Goal: Task Accomplishment & Management: Manage account settings

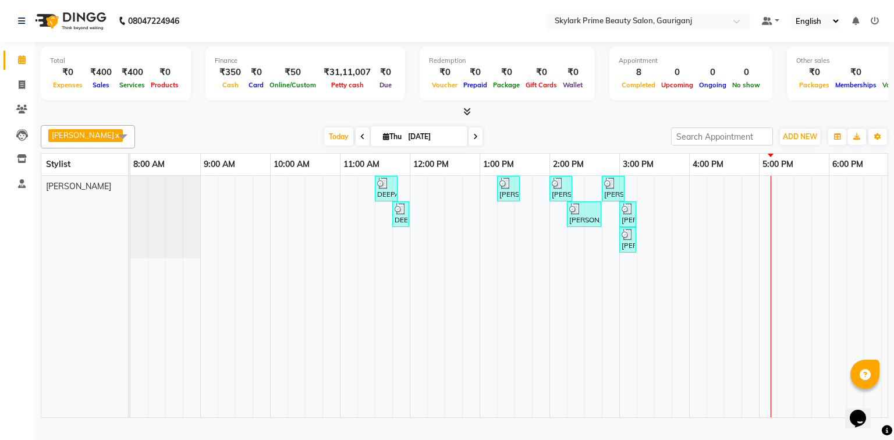
click at [778, 190] on div "DEEPA MAM, TK01, 11:30 AM-11:50 AM, Threading - Eyebrow [PERSON_NAME], TK02, 01…" at bounding box center [584, 297] width 908 height 242
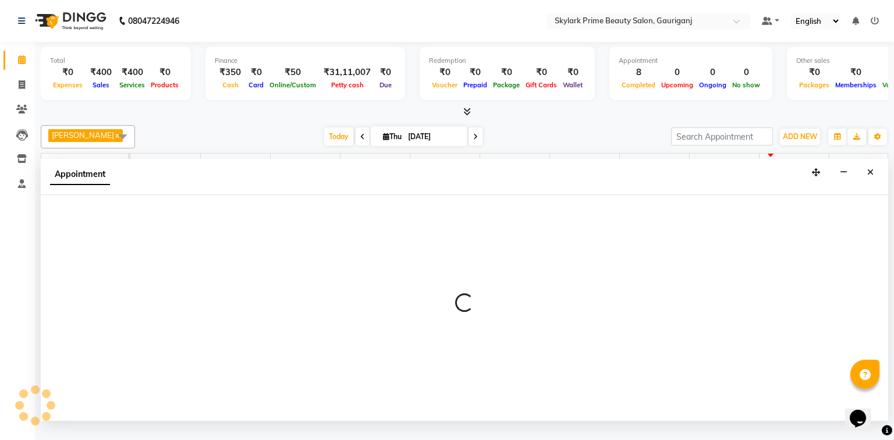
select select "30218"
select select "1035"
select select "tentative"
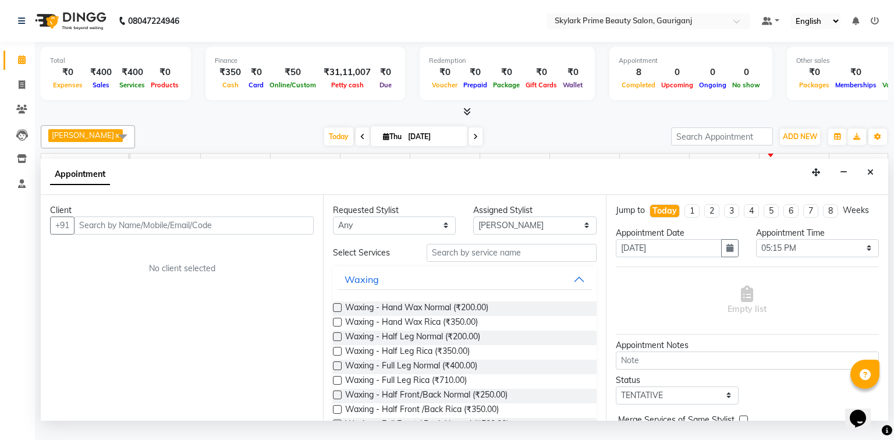
click at [216, 235] on input "text" at bounding box center [194, 226] width 240 height 18
click at [118, 229] on input "text" at bounding box center [194, 226] width 240 height 18
type input "8985547485"
click at [296, 231] on span "Add Client" at bounding box center [289, 225] width 39 height 10
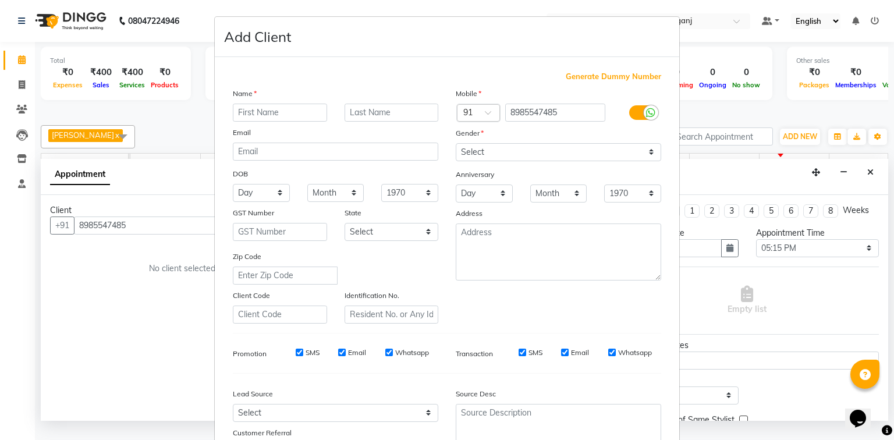
click at [263, 116] on input "text" at bounding box center [280, 113] width 94 height 18
click at [261, 114] on input "[PERSON_NAME]" at bounding box center [280, 113] width 94 height 18
type input "[PERSON_NAME]"
click at [544, 150] on select "Select [DEMOGRAPHIC_DATA] [DEMOGRAPHIC_DATA] Other Prefer Not To Say" at bounding box center [559, 152] width 206 height 18
select select "[DEMOGRAPHIC_DATA]"
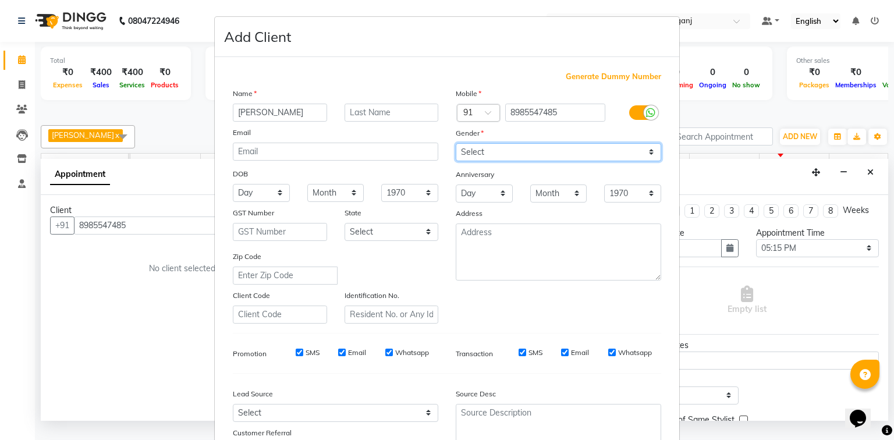
click at [456, 144] on select "Select [DEMOGRAPHIC_DATA] [DEMOGRAPHIC_DATA] Other Prefer Not To Say" at bounding box center [559, 152] width 206 height 18
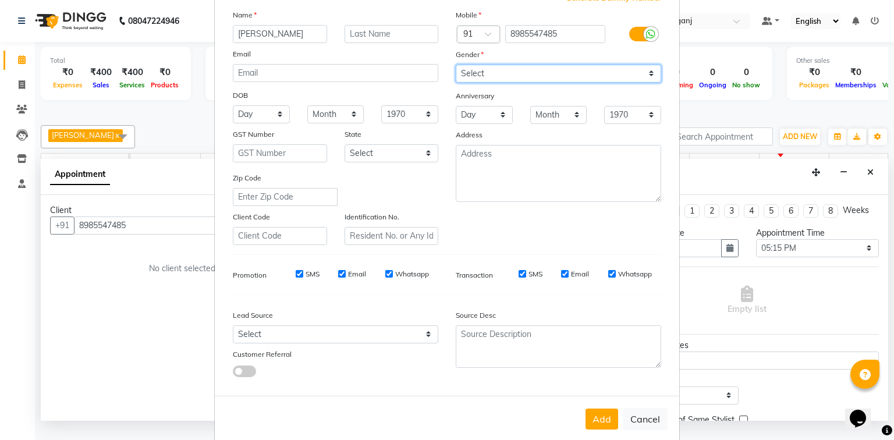
scroll to position [102, 0]
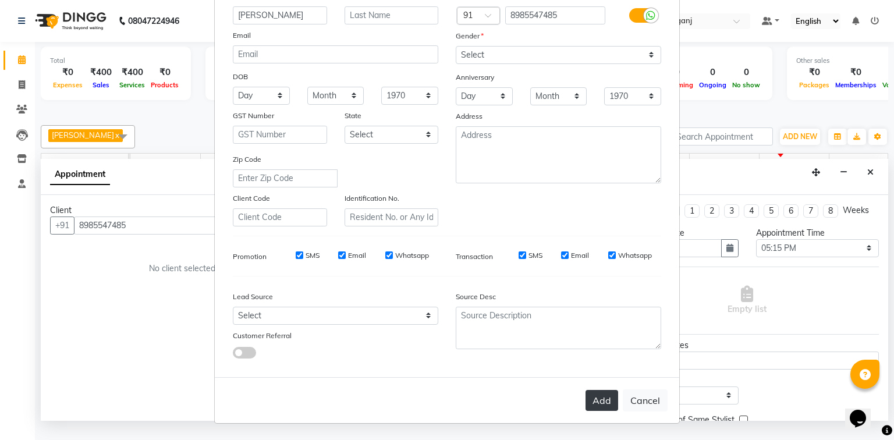
click at [606, 402] on button "Add" at bounding box center [602, 400] width 33 height 21
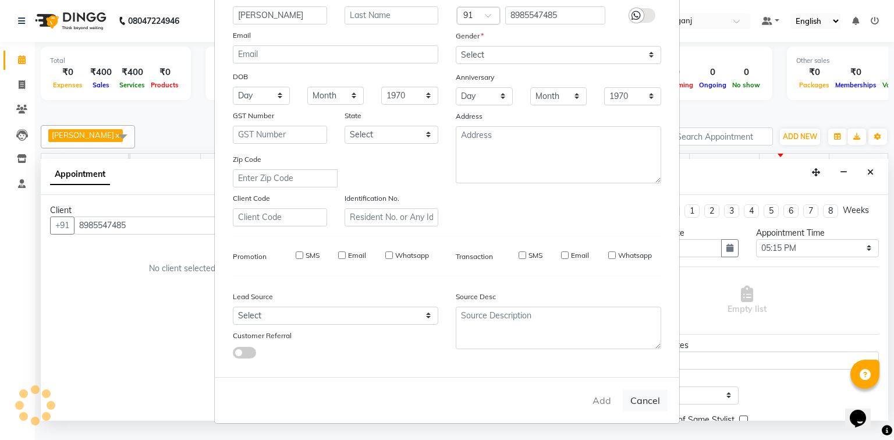
select select
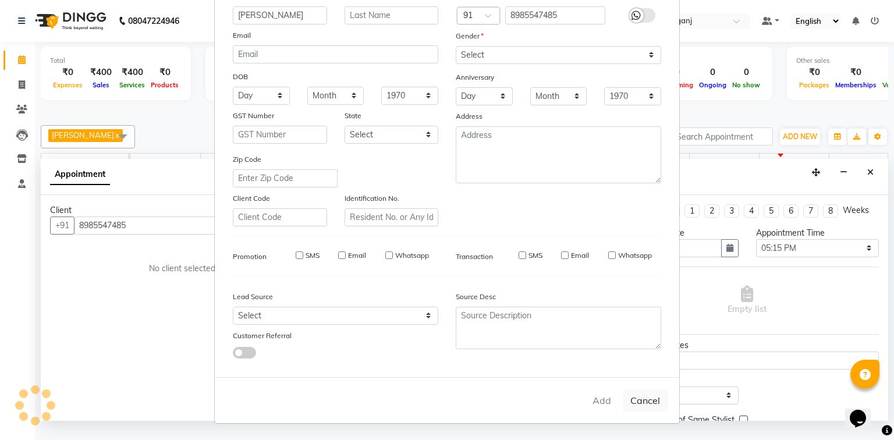
select select
checkbox input "false"
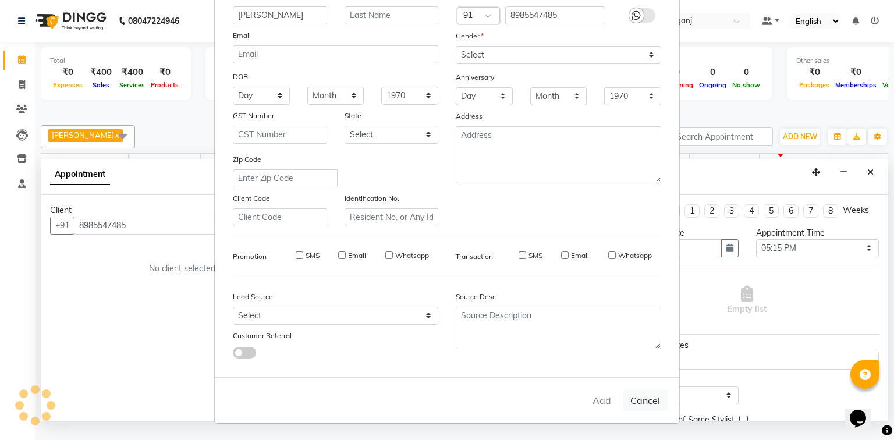
checkbox input "false"
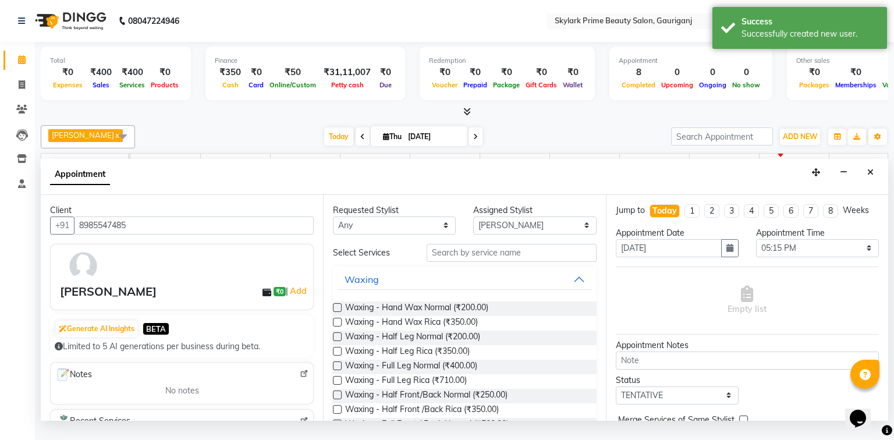
scroll to position [56, 0]
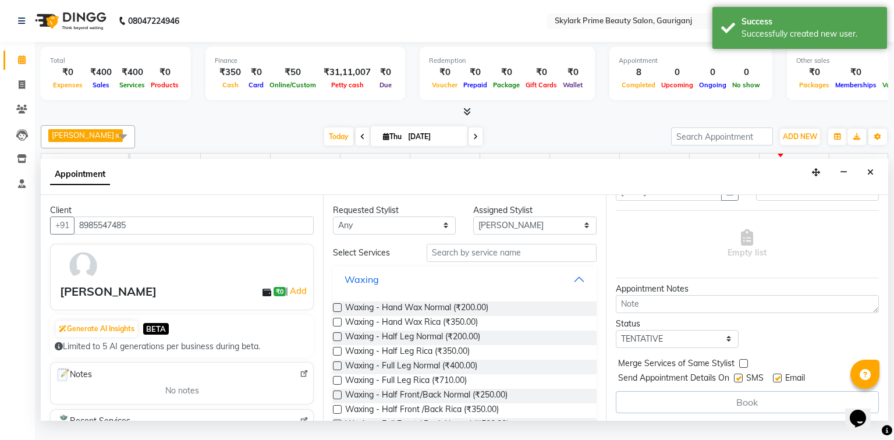
click at [580, 290] on button "Waxing" at bounding box center [465, 279] width 254 height 21
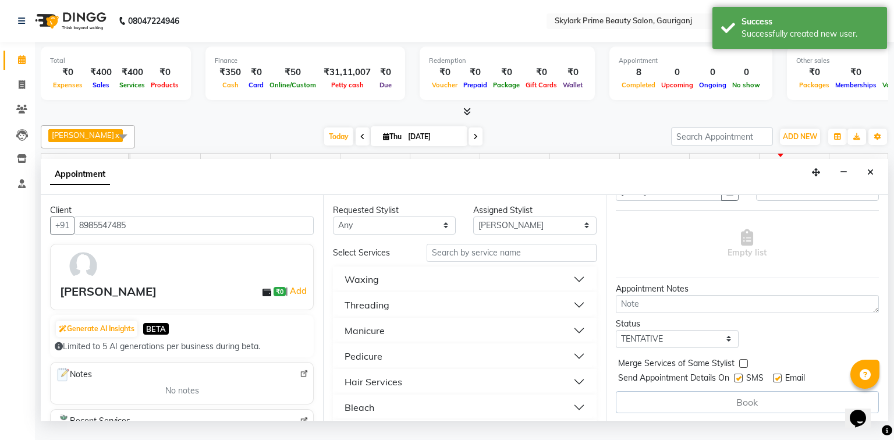
click at [374, 312] on div "Threading" at bounding box center [367, 305] width 45 height 14
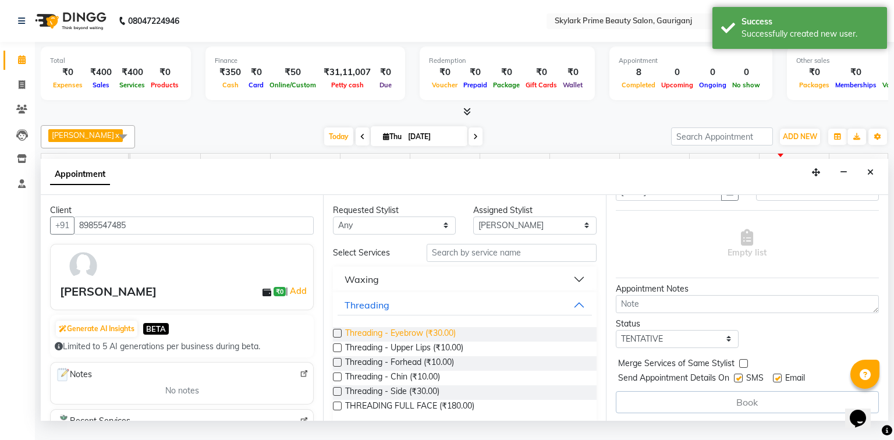
click at [389, 341] on span "Threading - Eyebrow (₹30.00)" at bounding box center [400, 334] width 111 height 15
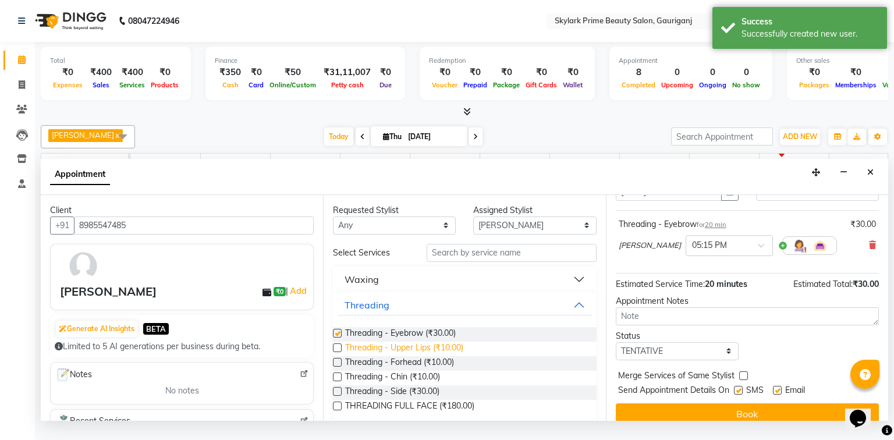
checkbox input "false"
click at [385, 355] on span "Threading - Upper Lips (₹10.00)" at bounding box center [404, 349] width 118 height 15
checkbox input "false"
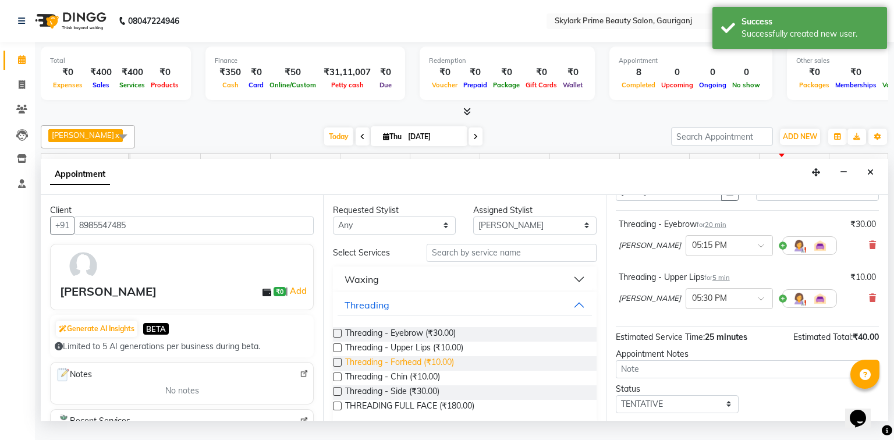
click at [388, 371] on span "Threading - Forhead (₹10.00)" at bounding box center [399, 363] width 109 height 15
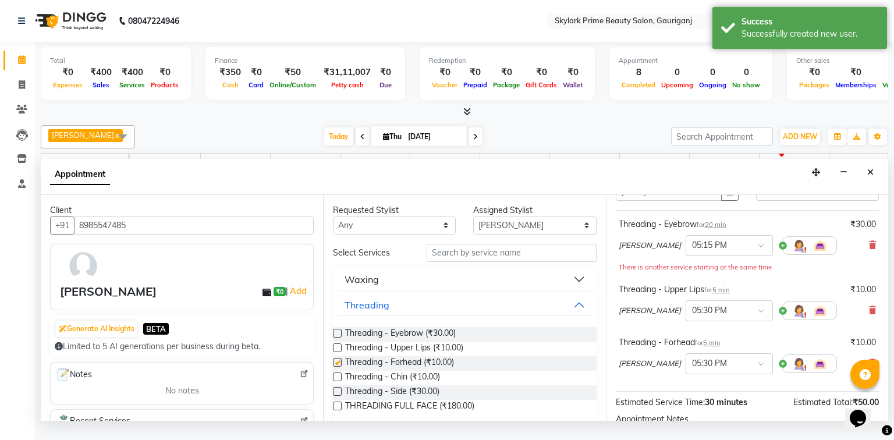
checkbox input "false"
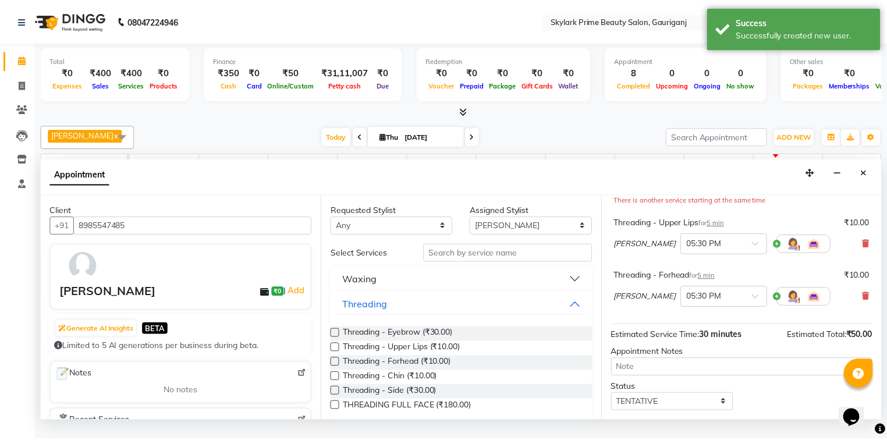
scroll to position [187, 0]
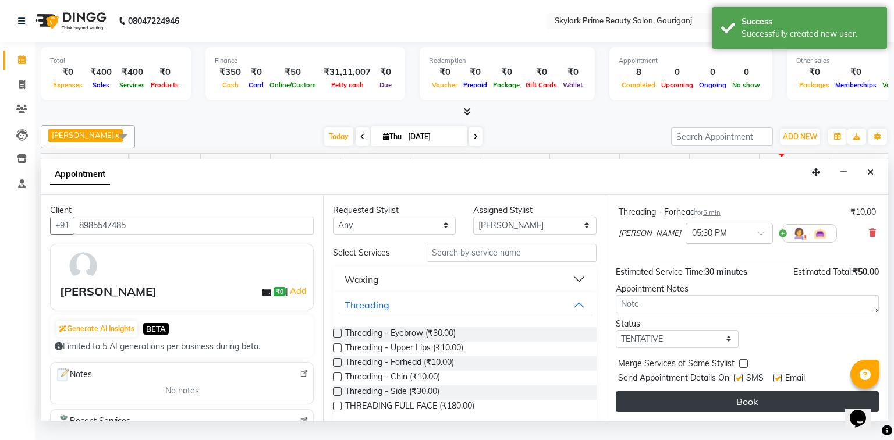
click at [736, 402] on button "Book" at bounding box center [747, 401] width 263 height 21
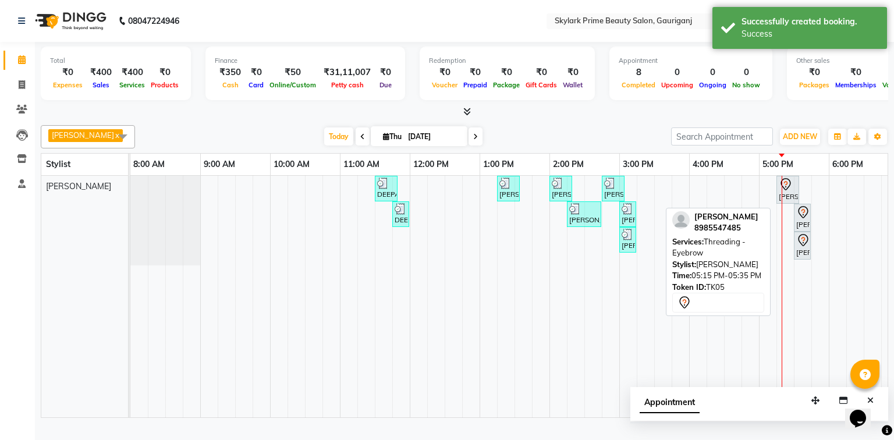
click at [790, 190] on icon at bounding box center [786, 184] width 10 height 12
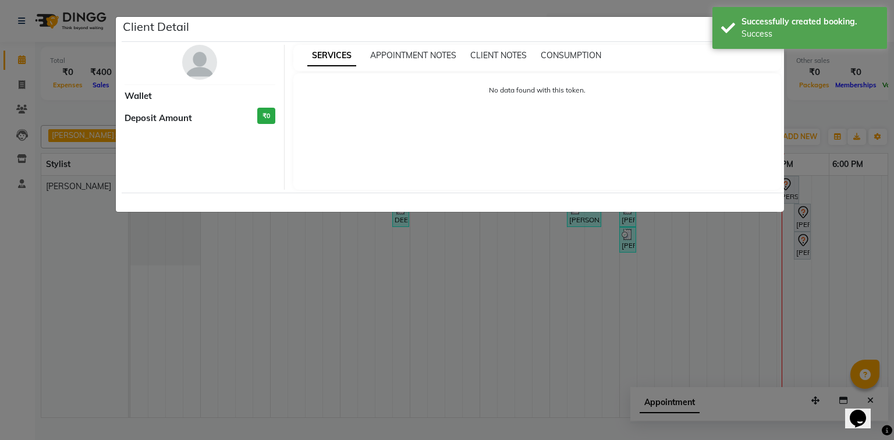
select select "7"
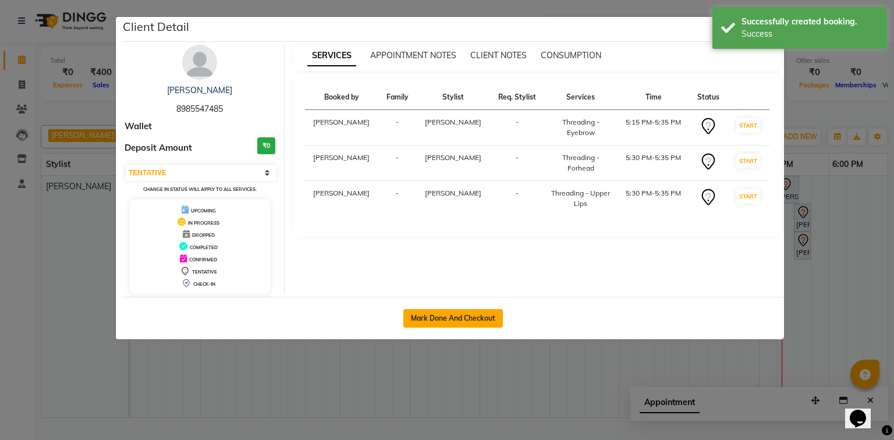
click at [480, 314] on button "Mark Done And Checkout" at bounding box center [454, 318] width 100 height 19
select select "service"
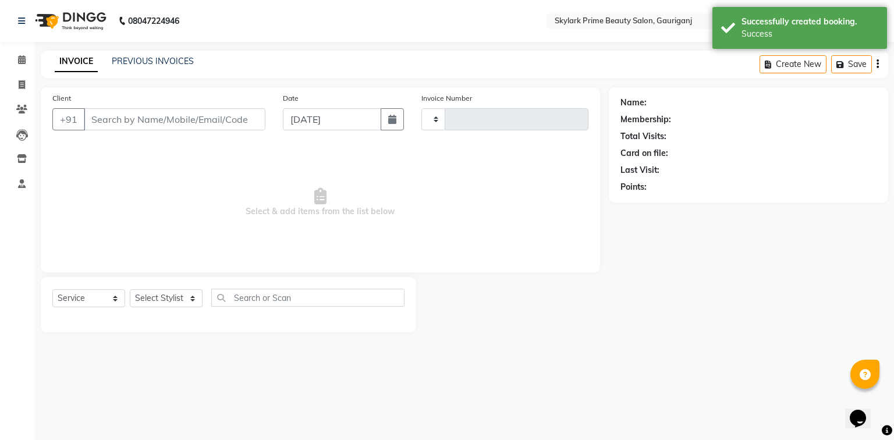
type input "3226"
select select "4735"
type input "8985547485"
select select "30218"
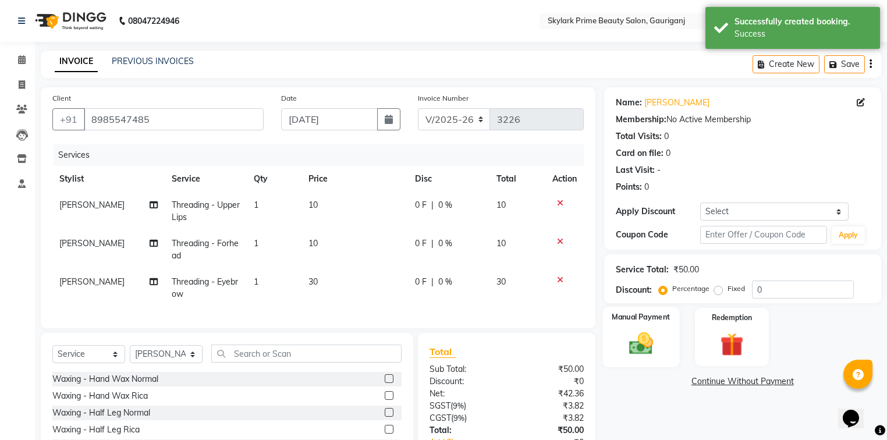
click at [642, 342] on img at bounding box center [641, 344] width 40 height 28
click at [699, 381] on span "CASH" at bounding box center [701, 382] width 25 height 13
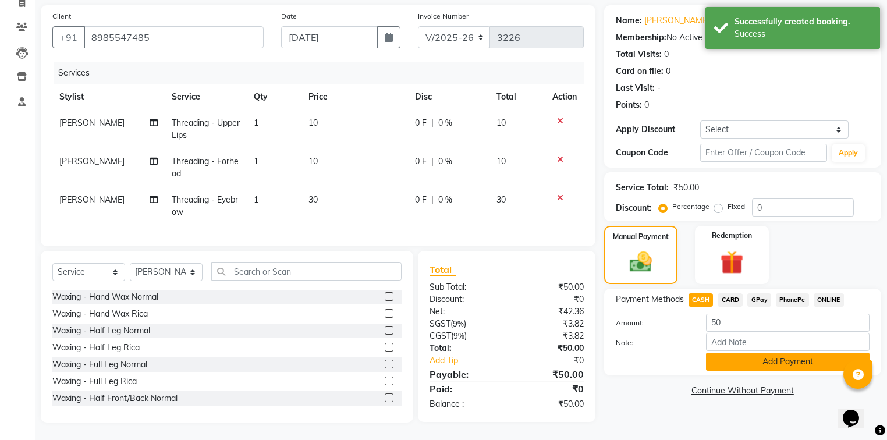
click at [738, 353] on button "Add Payment" at bounding box center [788, 362] width 164 height 18
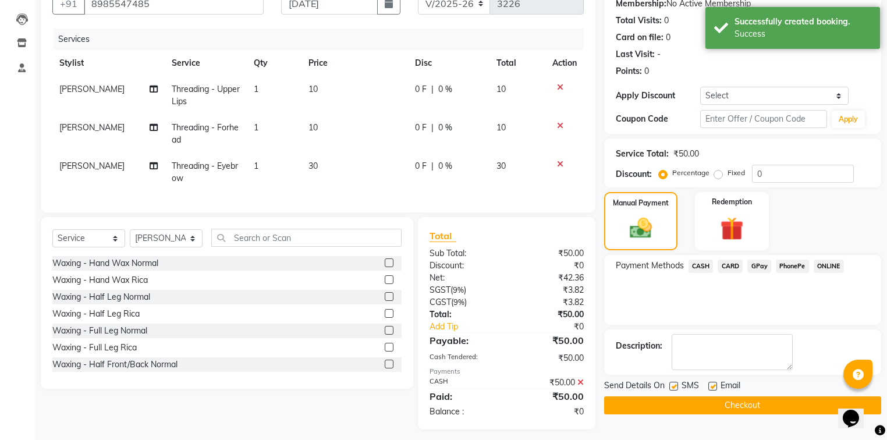
scroll to position [130, 0]
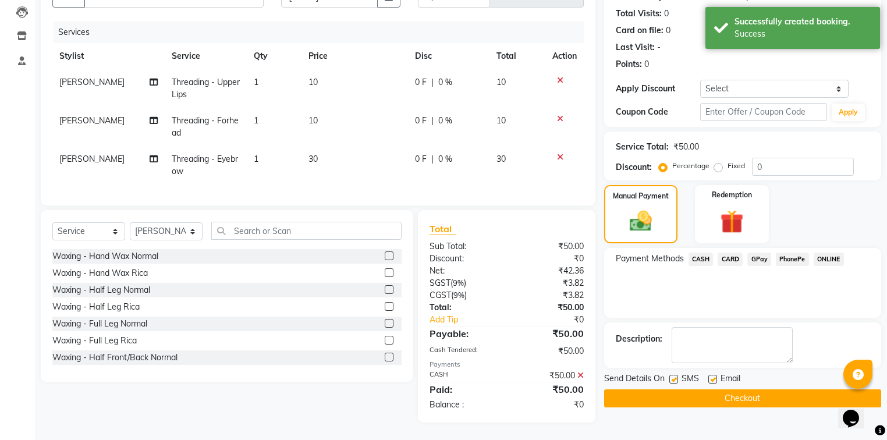
click at [698, 403] on div "Name: [PERSON_NAME] Membership: No Active Membership Total Visits: 0 Card on fi…" at bounding box center [747, 193] width 286 height 458
click at [697, 392] on button "Checkout" at bounding box center [742, 399] width 277 height 18
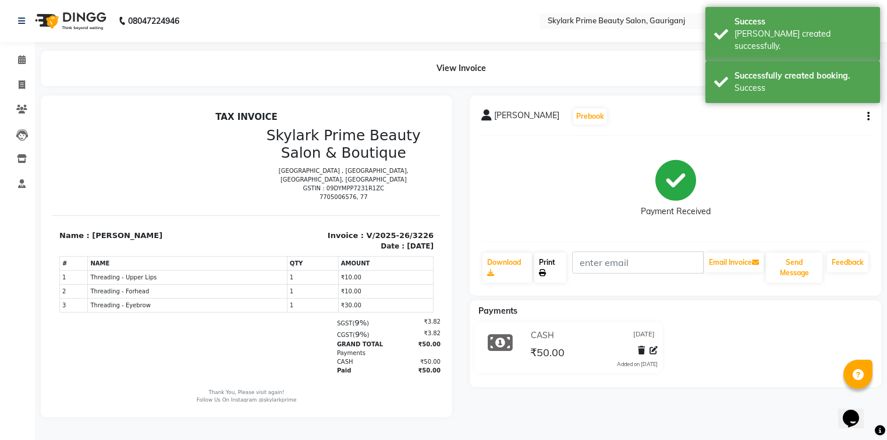
click at [551, 256] on link "Print" at bounding box center [551, 268] width 32 height 30
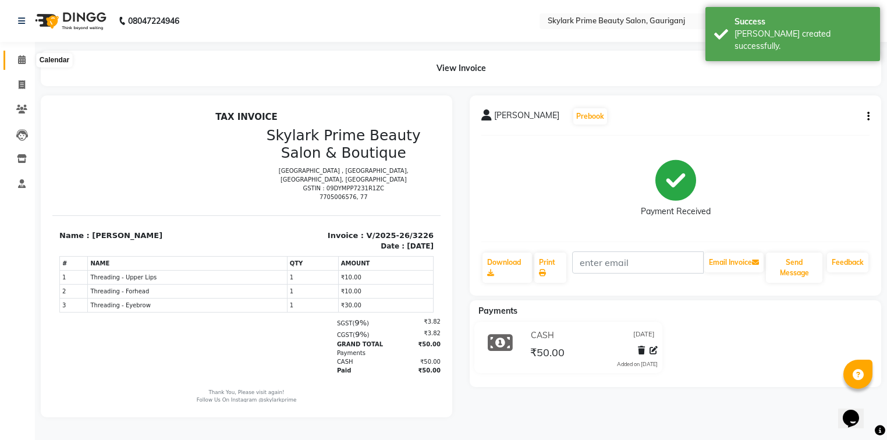
click at [26, 56] on span at bounding box center [22, 60] width 20 height 13
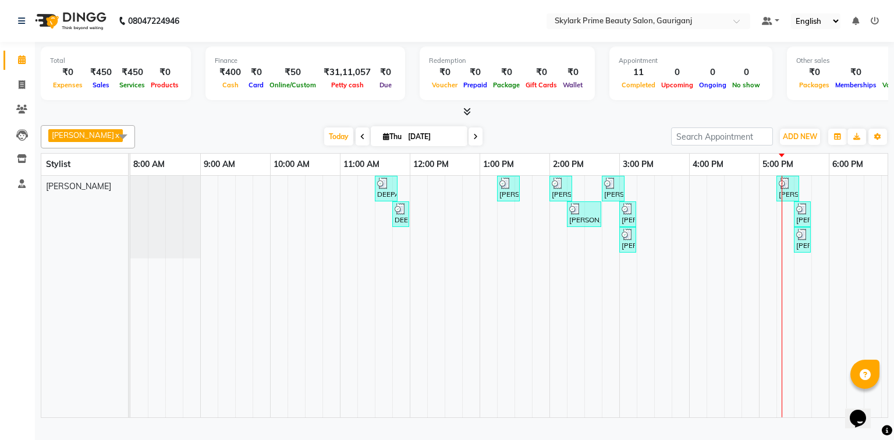
click at [795, 270] on td at bounding box center [802, 297] width 17 height 242
click at [801, 269] on td at bounding box center [802, 297] width 17 height 242
click at [774, 229] on div "DEEPA MAM, TK01, 11:30 AM-11:50 AM, Threading - Eyebrow [PERSON_NAME], TK02, 01…" at bounding box center [584, 297] width 908 height 242
select select "30218"
select select "tentative"
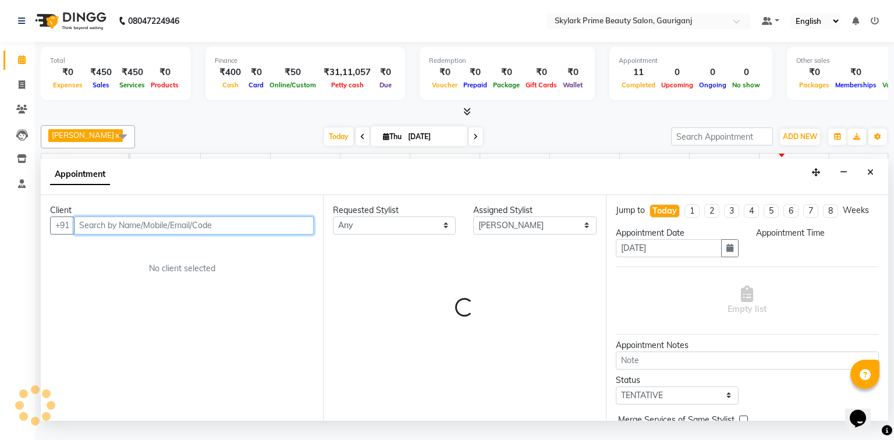
select select "1020"
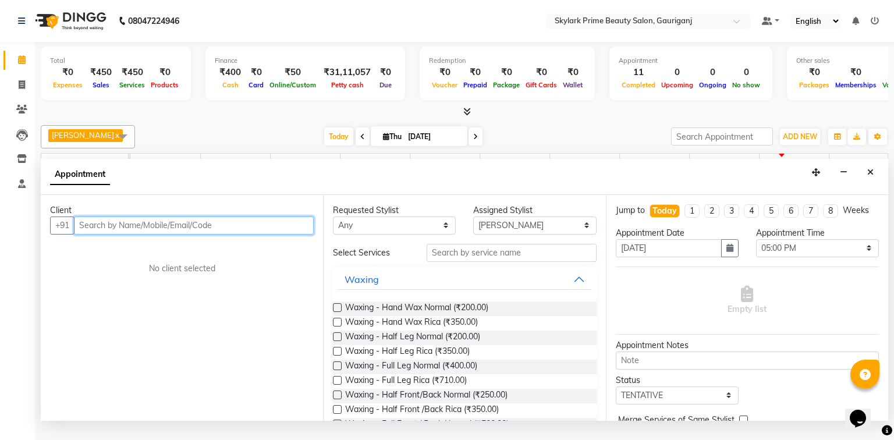
click at [266, 235] on input "text" at bounding box center [194, 226] width 240 height 18
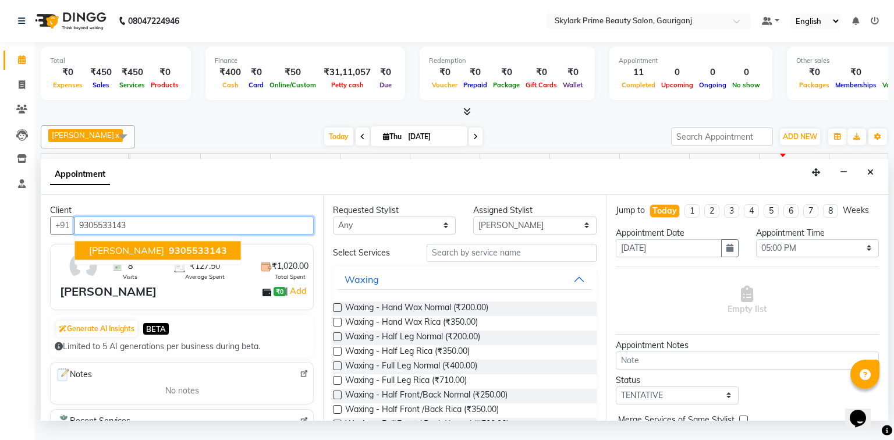
click at [145, 256] on span "[PERSON_NAME]" at bounding box center [126, 251] width 75 height 12
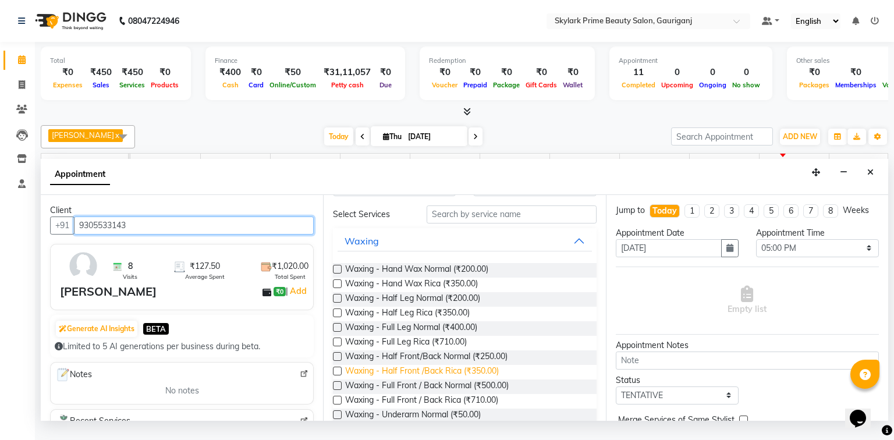
scroll to position [47, 0]
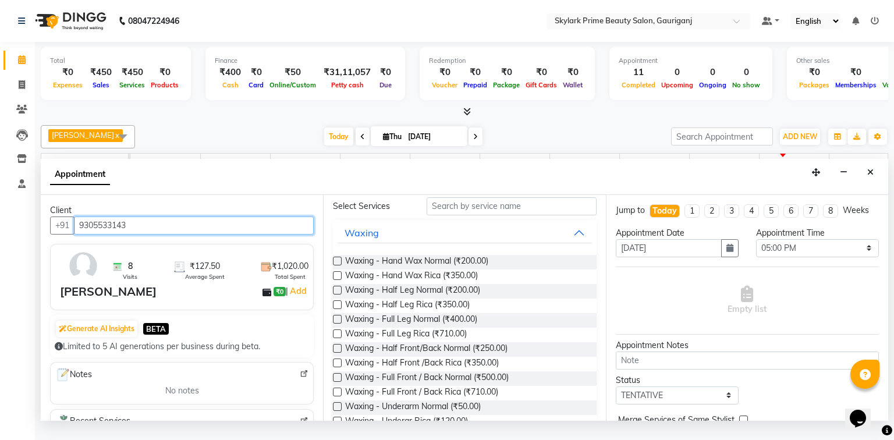
type input "9305533143"
click at [578, 236] on button "Waxing" at bounding box center [465, 232] width 254 height 21
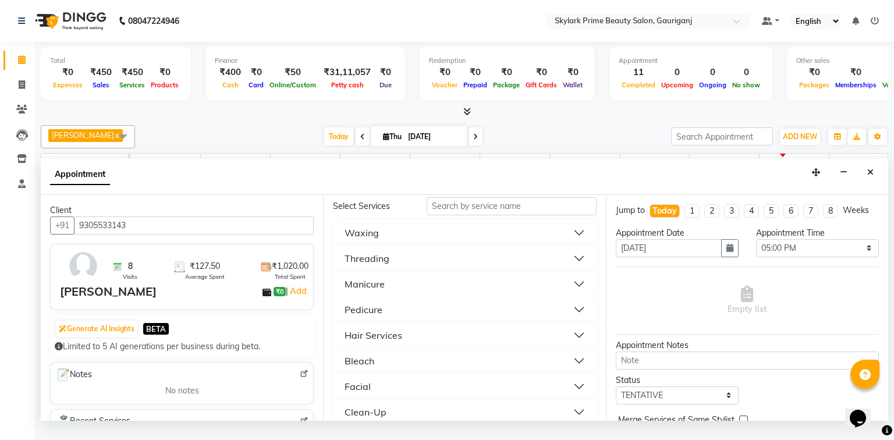
click at [405, 269] on button "Threading" at bounding box center [465, 258] width 254 height 21
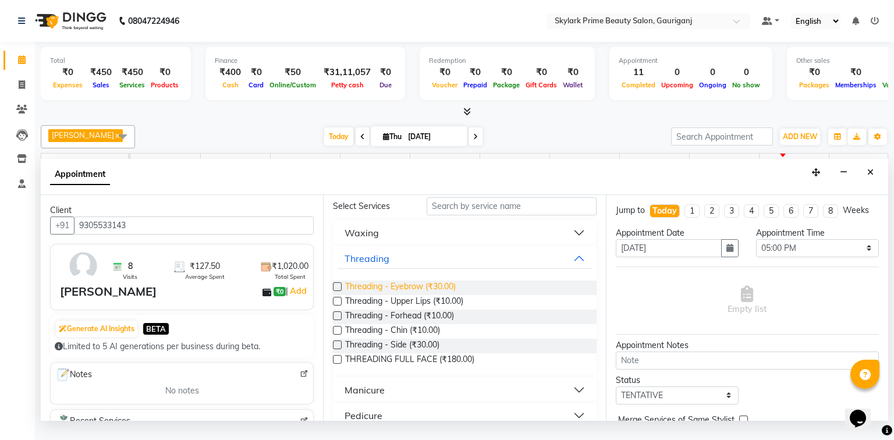
click at [391, 294] on span "Threading - Eyebrow (₹30.00)" at bounding box center [400, 288] width 111 height 15
checkbox input "false"
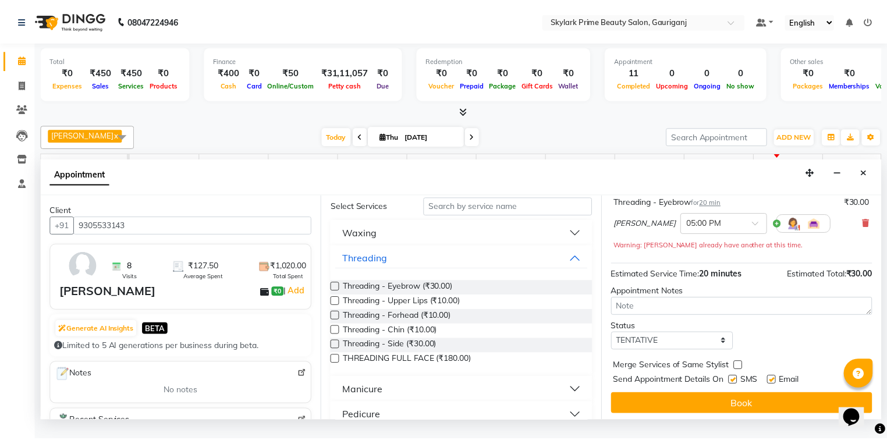
scroll to position [81, 0]
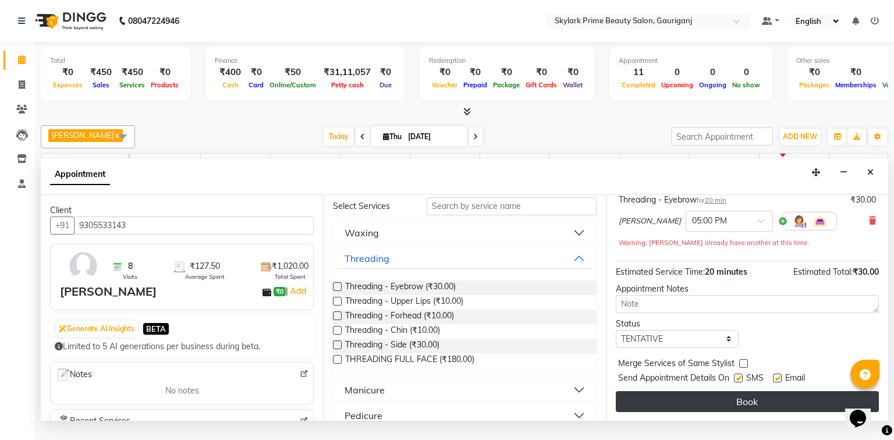
click at [728, 411] on button "Book" at bounding box center [747, 401] width 263 height 21
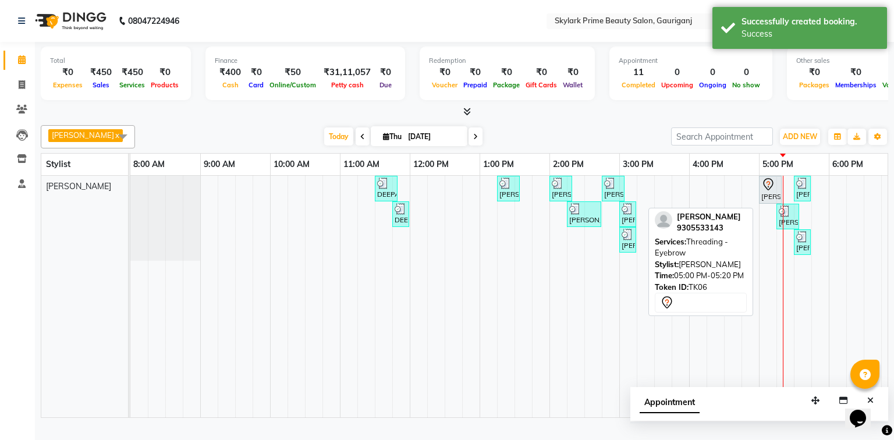
click at [772, 190] on icon at bounding box center [768, 184] width 10 height 12
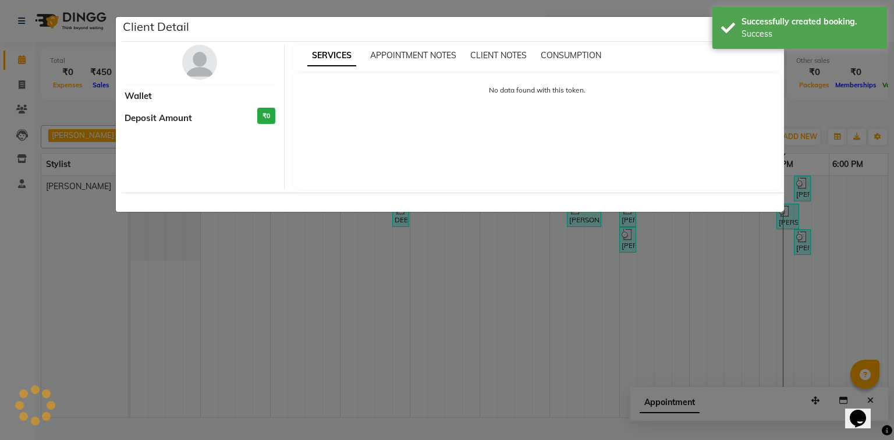
select select "7"
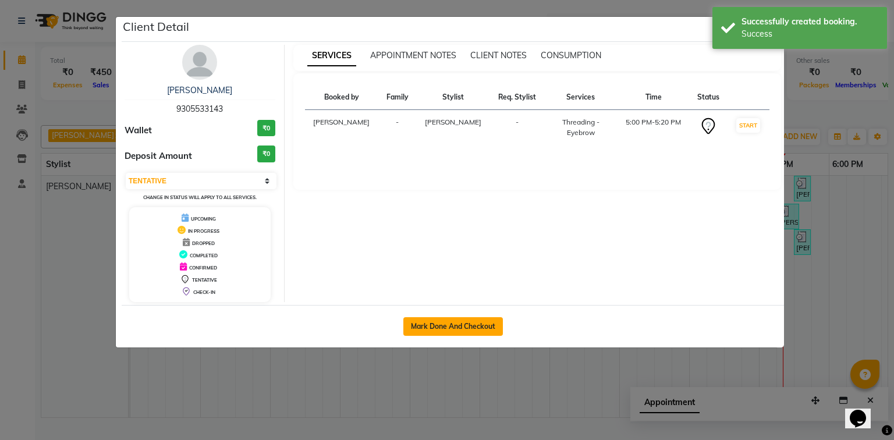
click at [447, 327] on button "Mark Done And Checkout" at bounding box center [454, 326] width 100 height 19
select select "service"
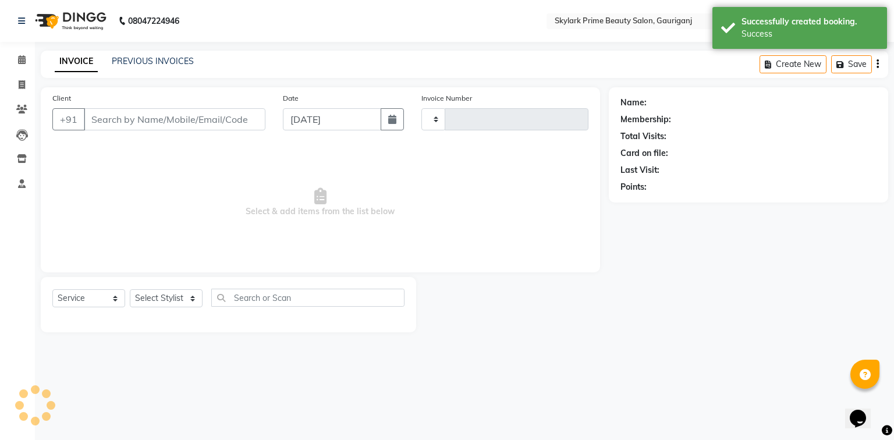
type input "3227"
select select "3"
select select "4735"
type input "9305533143"
select select "30218"
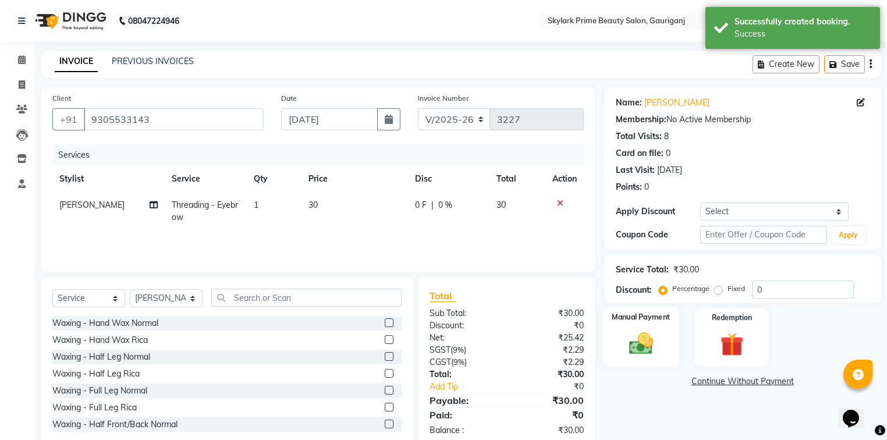
click at [649, 348] on img at bounding box center [641, 344] width 40 height 28
click at [699, 384] on span "CASH" at bounding box center [701, 382] width 25 height 13
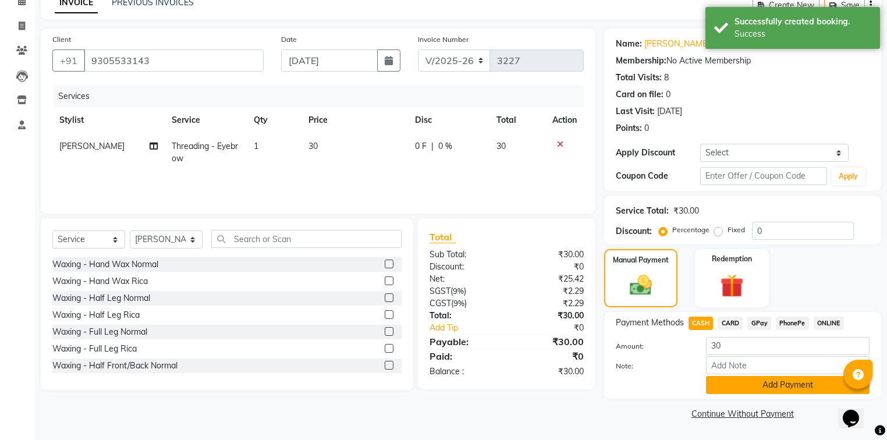
click at [751, 384] on button "Add Payment" at bounding box center [788, 385] width 164 height 18
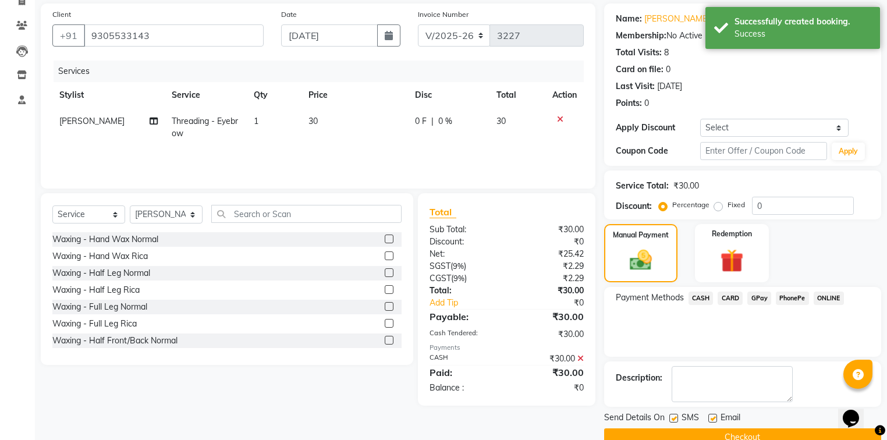
scroll to position [107, 0]
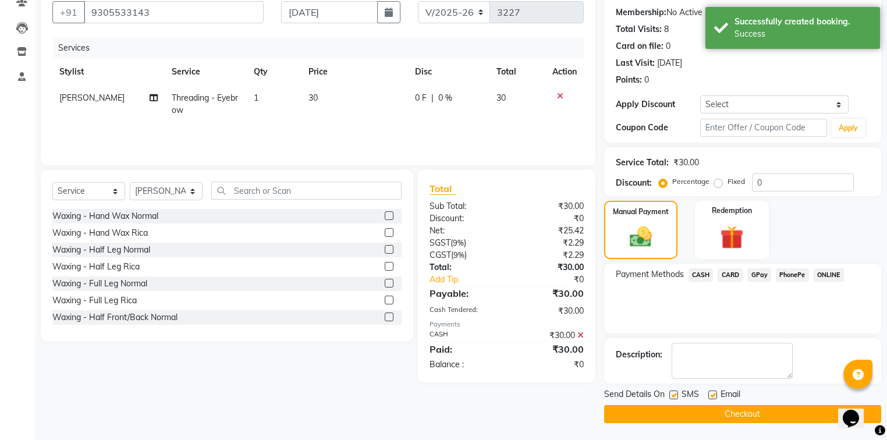
click at [699, 410] on button "Checkout" at bounding box center [742, 414] width 277 height 18
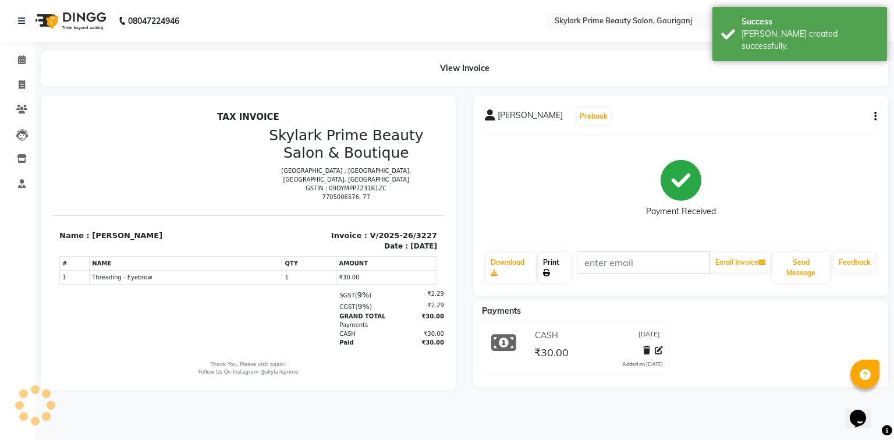
click at [556, 261] on link "Print" at bounding box center [555, 268] width 33 height 30
click at [9, 62] on link "Calendar" at bounding box center [17, 60] width 28 height 19
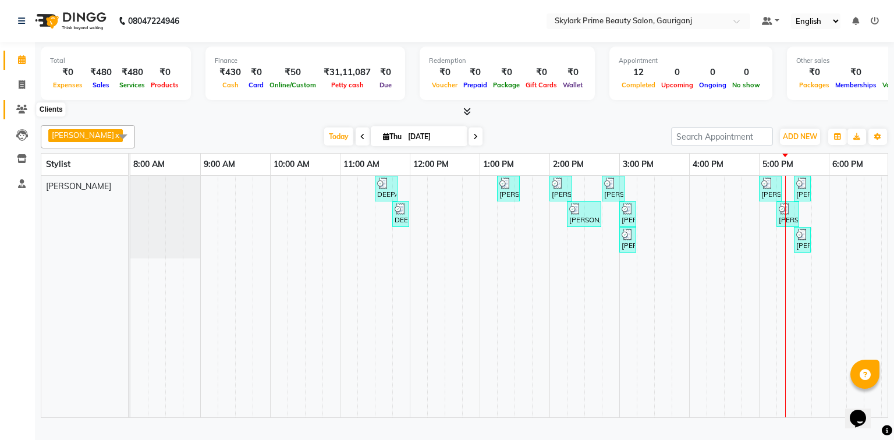
click at [30, 109] on span at bounding box center [22, 109] width 20 height 13
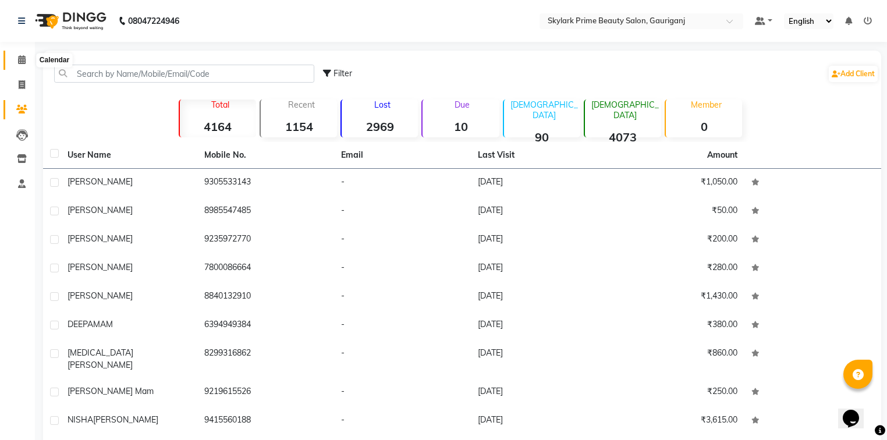
click at [19, 62] on icon at bounding box center [22, 59] width 8 height 9
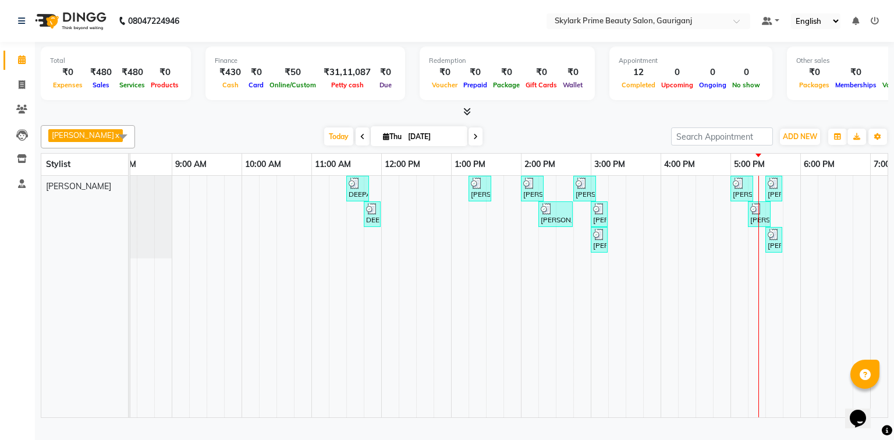
scroll to position [0, 28]
click at [814, 193] on div "DEEPA MAM, TK01, 11:30 AM-11:50 AM, Threading - Eyebrow [PERSON_NAME], TK02, 01…" at bounding box center [556, 297] width 908 height 242
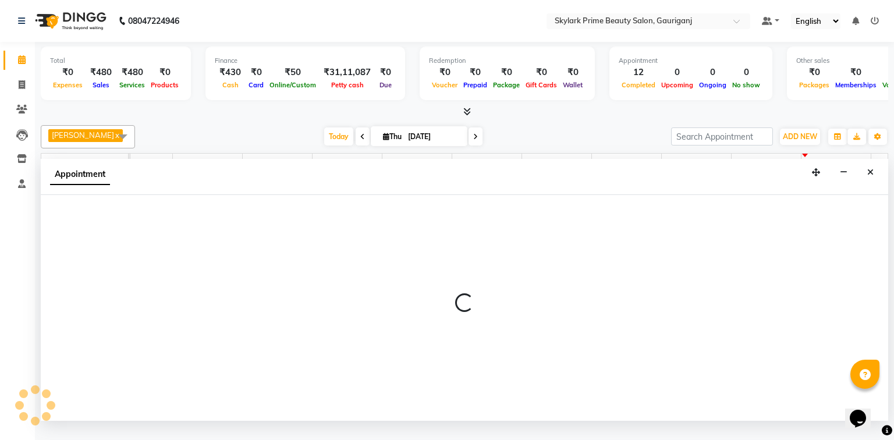
select select "30218"
select select "1080"
select select "tentative"
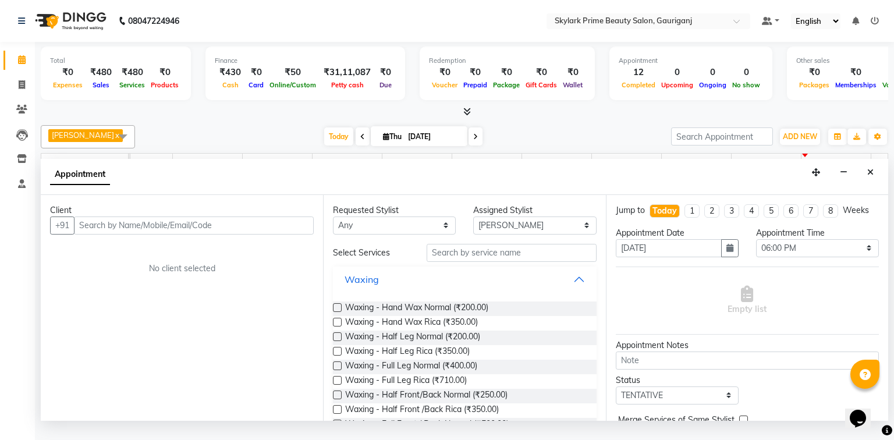
click at [573, 284] on button "Waxing" at bounding box center [465, 279] width 254 height 21
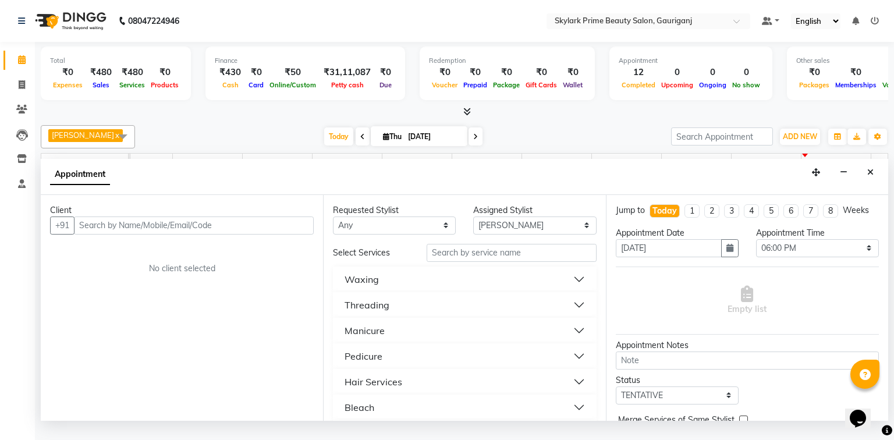
click at [383, 312] on div "Threading" at bounding box center [367, 305] width 45 height 14
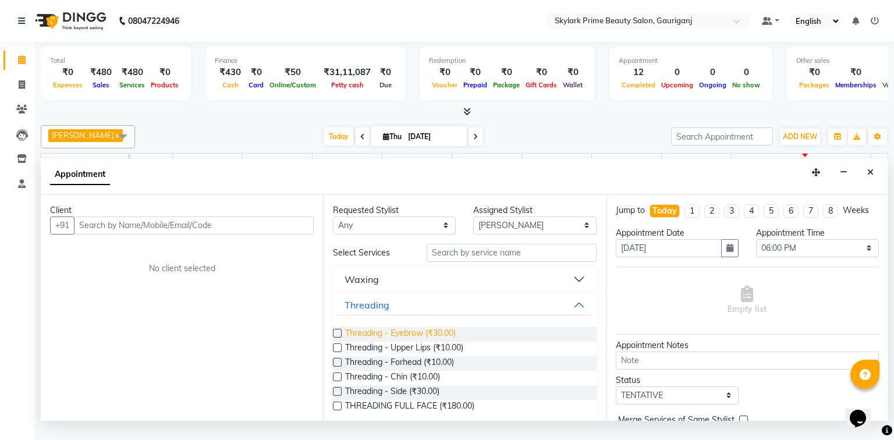
click at [395, 341] on span "Threading - Eyebrow (₹30.00)" at bounding box center [400, 334] width 111 height 15
checkbox input "false"
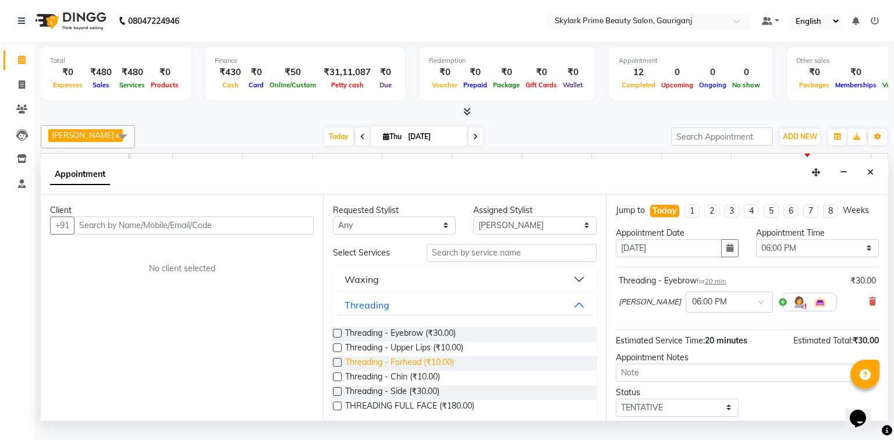
click at [404, 371] on span "Threading - Forhead (₹10.00)" at bounding box center [399, 363] width 109 height 15
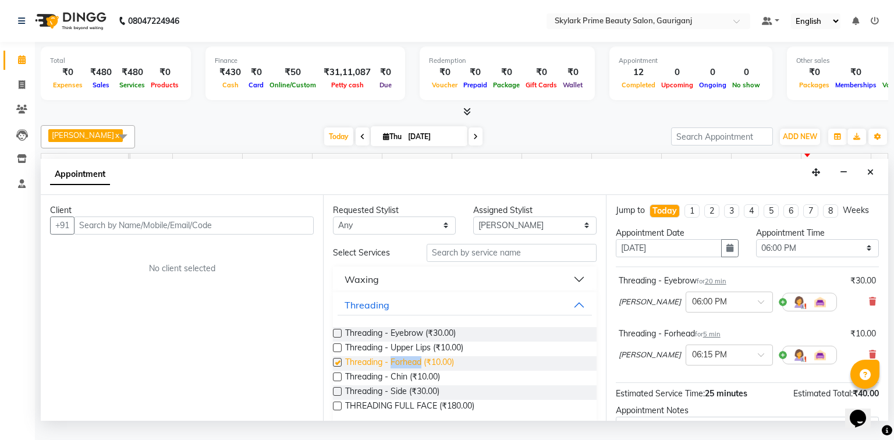
click at [404, 371] on span "Threading - Forhead (₹10.00)" at bounding box center [399, 363] width 109 height 15
checkbox input "false"
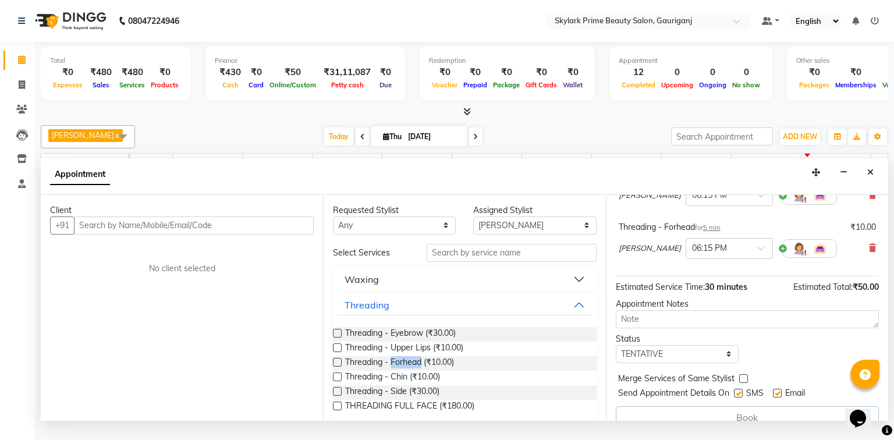
scroll to position [186, 0]
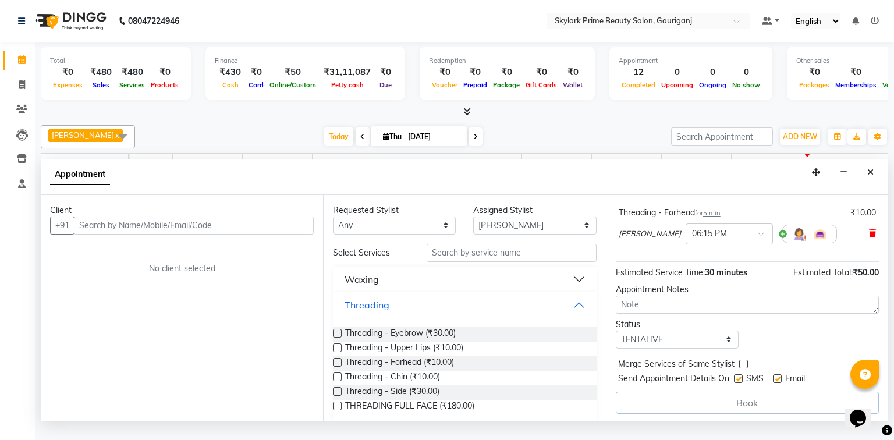
click at [869, 238] on icon at bounding box center [872, 233] width 7 height 8
click at [575, 312] on button "Threading" at bounding box center [465, 305] width 254 height 21
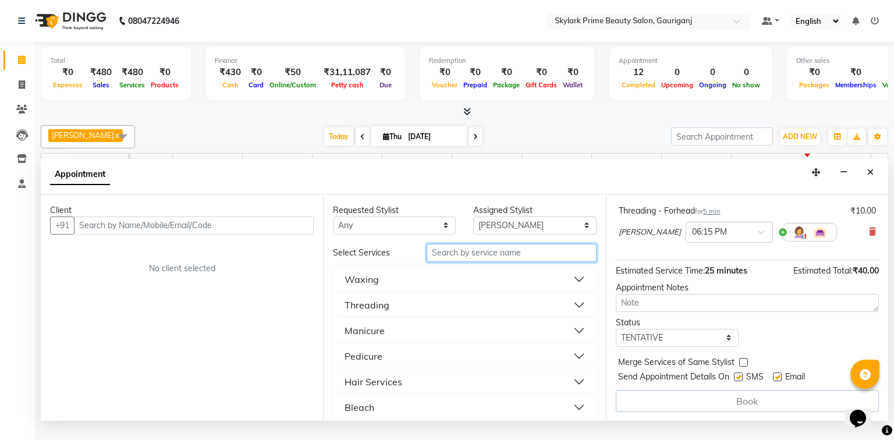
click at [458, 258] on input "text" at bounding box center [512, 253] width 170 height 18
type input "lip"
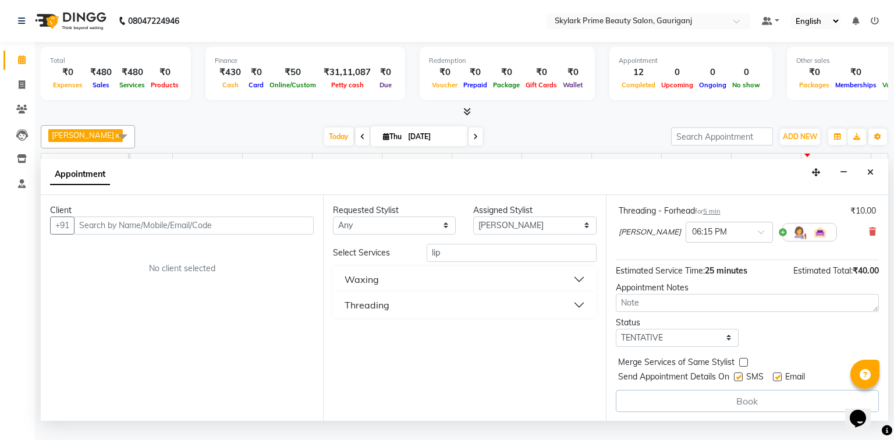
click at [400, 286] on button "Waxing" at bounding box center [465, 279] width 254 height 21
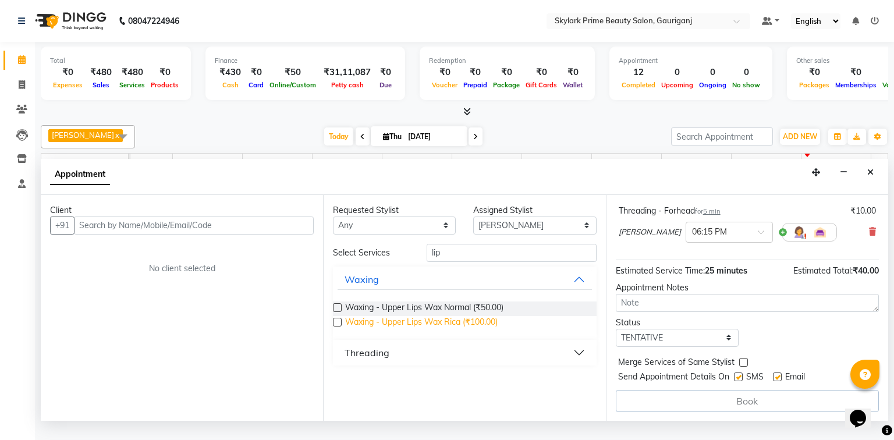
click at [406, 331] on span "Waxing - Upper Lips Wax Rica (₹100.00)" at bounding box center [421, 323] width 153 height 15
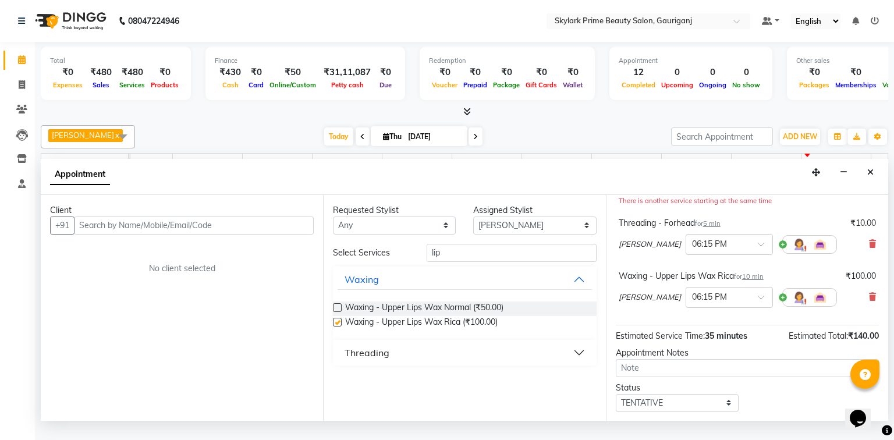
scroll to position [186, 0]
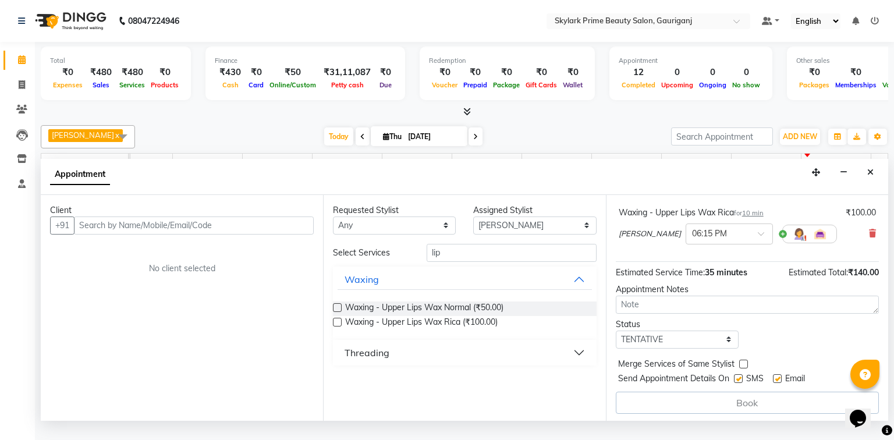
checkbox input "false"
click at [464, 262] on input "lip" at bounding box center [512, 253] width 170 height 18
type input "l"
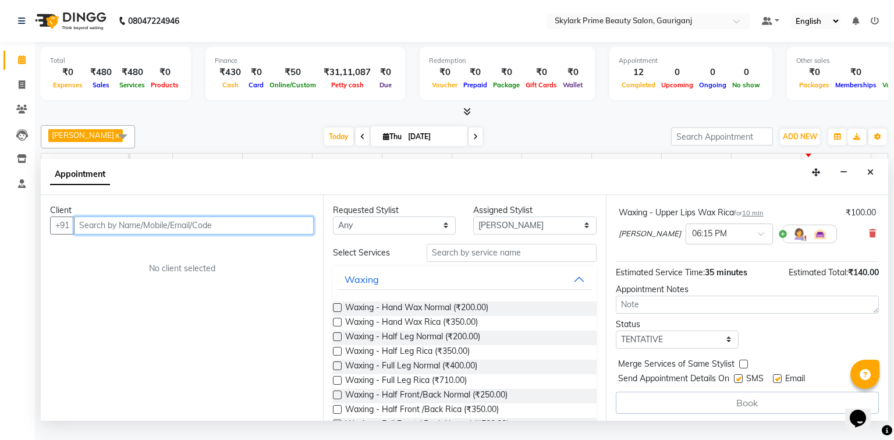
click at [158, 235] on input "text" at bounding box center [194, 226] width 240 height 18
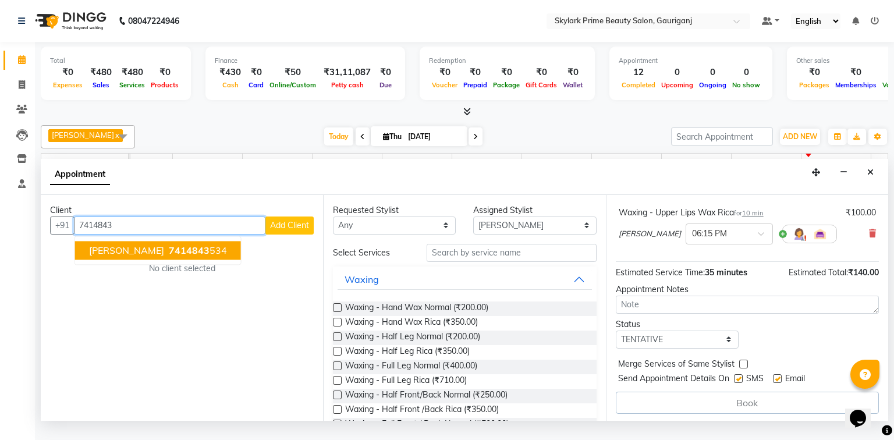
click at [147, 260] on button "[PERSON_NAME] 7414843 534" at bounding box center [158, 250] width 166 height 19
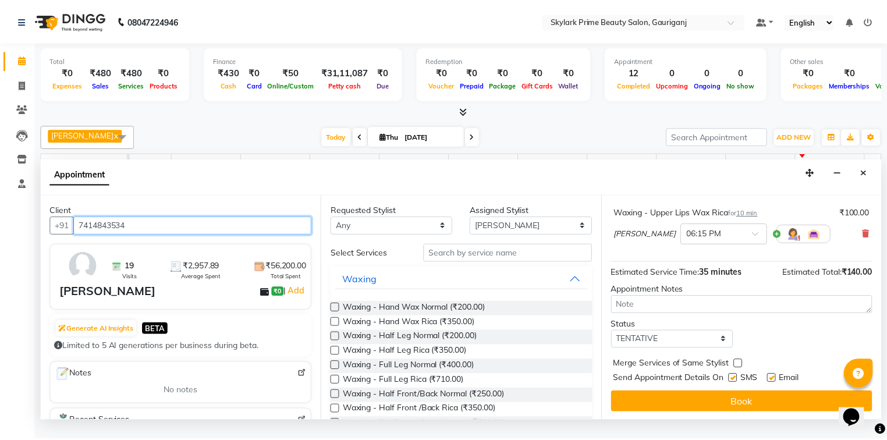
scroll to position [187, 0]
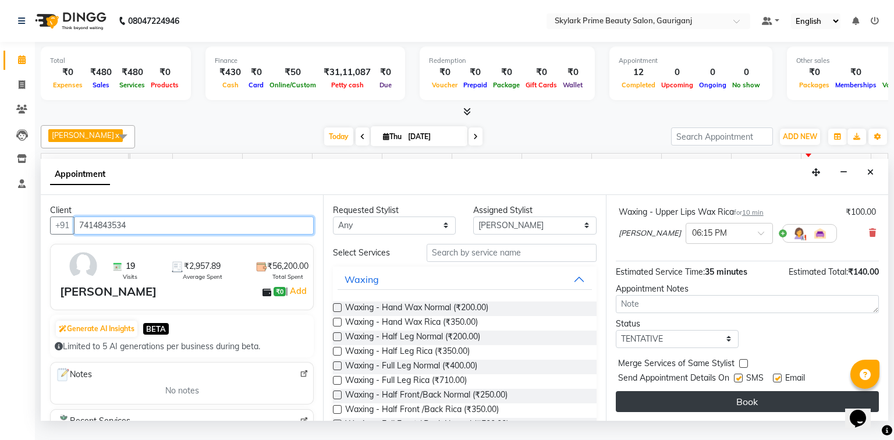
type input "7414843534"
click at [715, 409] on button "Book" at bounding box center [747, 401] width 263 height 21
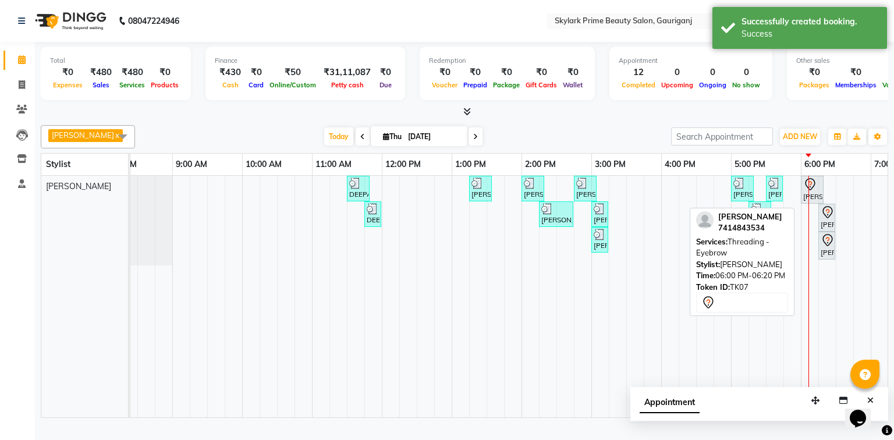
click at [820, 192] on div at bounding box center [813, 185] width 18 height 14
select select "7"
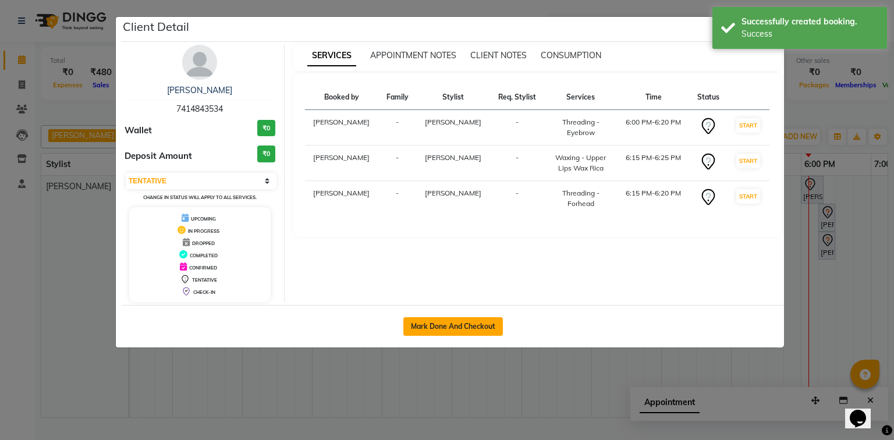
click at [467, 322] on button "Mark Done And Checkout" at bounding box center [454, 326] width 100 height 19
select select "service"
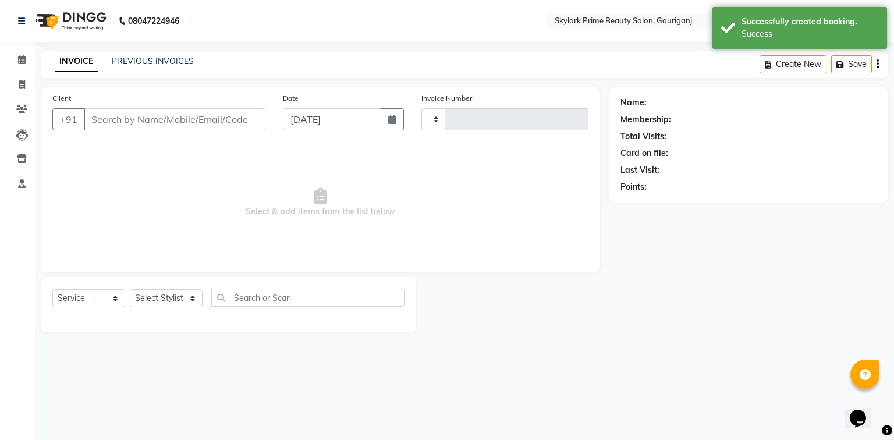
type input "3228"
select select "4735"
type input "7414843534"
select select "30218"
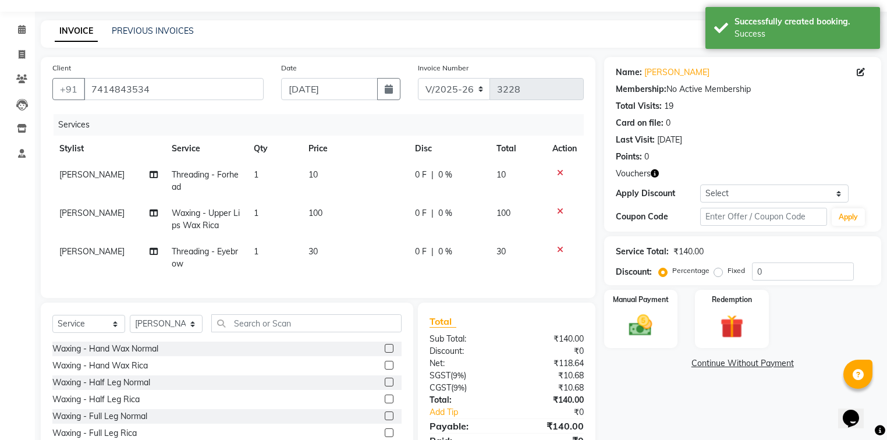
scroll to position [47, 0]
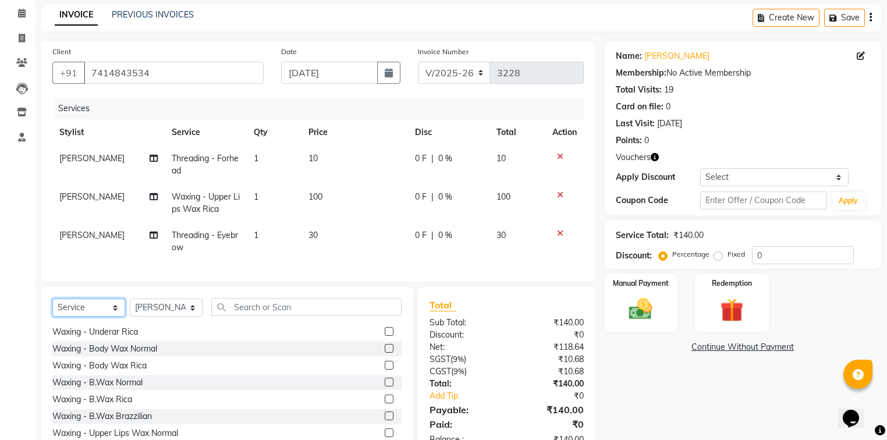
click at [93, 313] on select "Select Service Product Membership Package Voucher Prepaid Gift Card" at bounding box center [88, 308] width 73 height 18
click at [90, 313] on select "Select Service Product Membership Package Voucher Prepaid Gift Card" at bounding box center [88, 308] width 73 height 18
select select "product"
click at [52, 306] on select "Select Service Product Membership Package Voucher Prepaid Gift Card" at bounding box center [88, 308] width 73 height 18
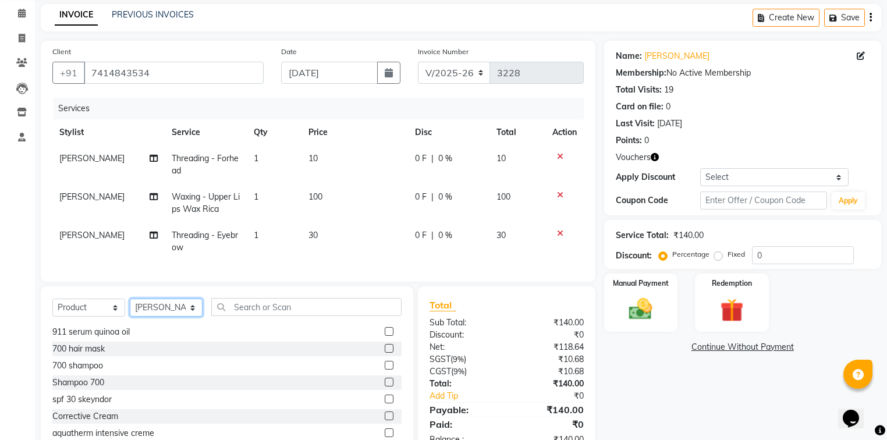
drag, startPoint x: 169, startPoint y: 312, endPoint x: 177, endPoint y: 317, distance: 9.6
click at [169, 312] on select "Select Stylist [PERSON_NAME] [PERSON_NAME] [PERSON_NAME] Sindu [PERSON_NAME]" at bounding box center [166, 308] width 73 height 18
click at [282, 309] on input "text" at bounding box center [306, 307] width 190 height 18
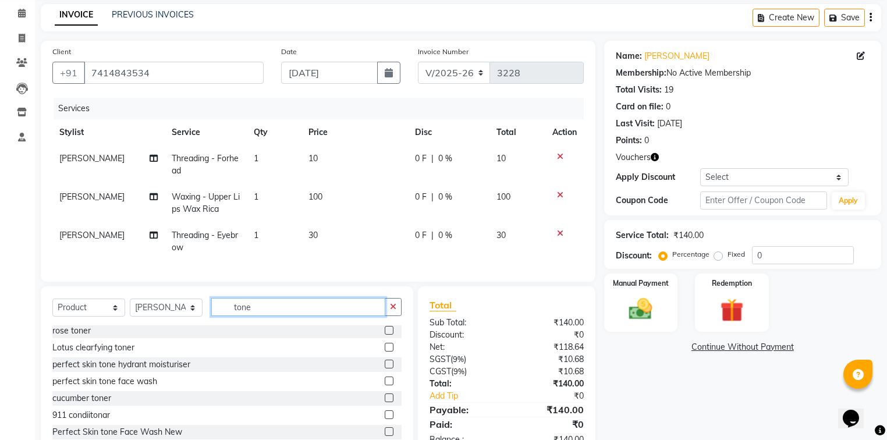
scroll to position [0, 0]
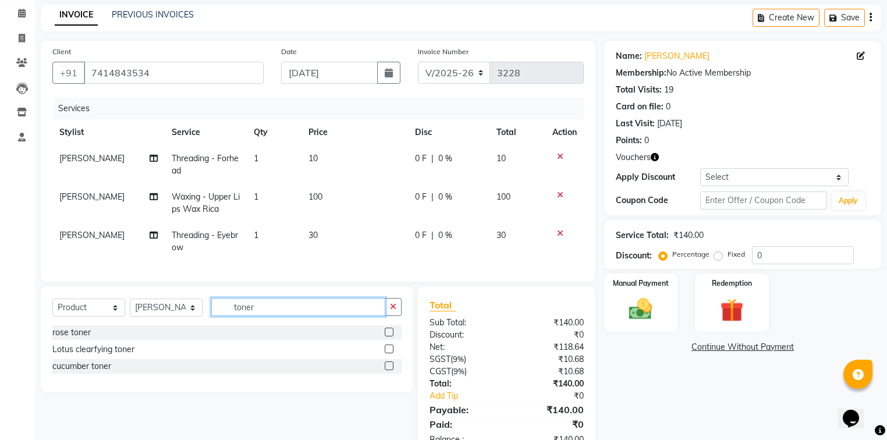
type input "toner"
click at [390, 370] on label at bounding box center [389, 366] width 9 height 9
click at [390, 370] on input "checkbox" at bounding box center [389, 367] width 8 height 8
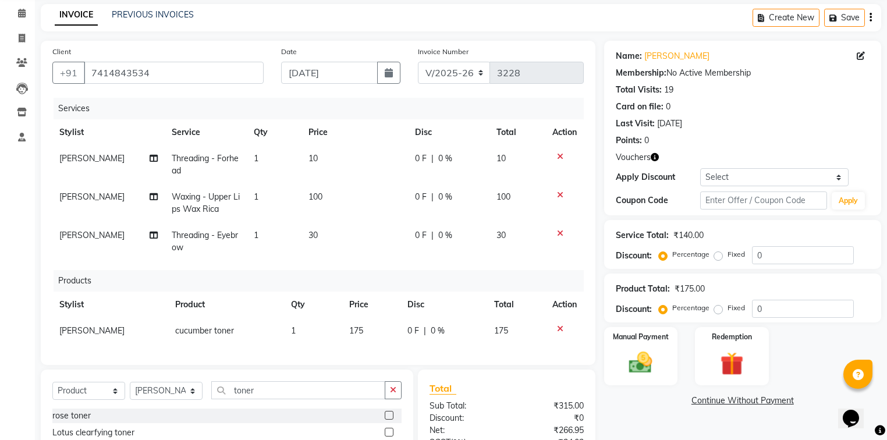
checkbox input "false"
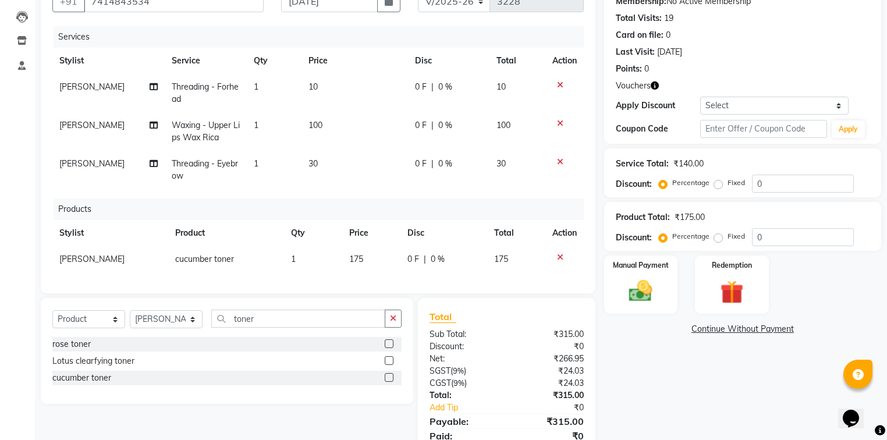
scroll to position [140, 0]
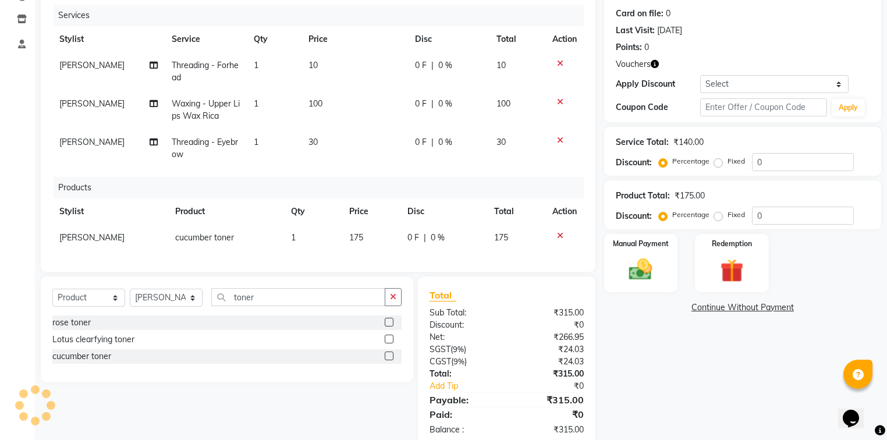
click at [564, 237] on div at bounding box center [565, 236] width 24 height 8
click at [560, 240] on icon at bounding box center [560, 236] width 6 height 8
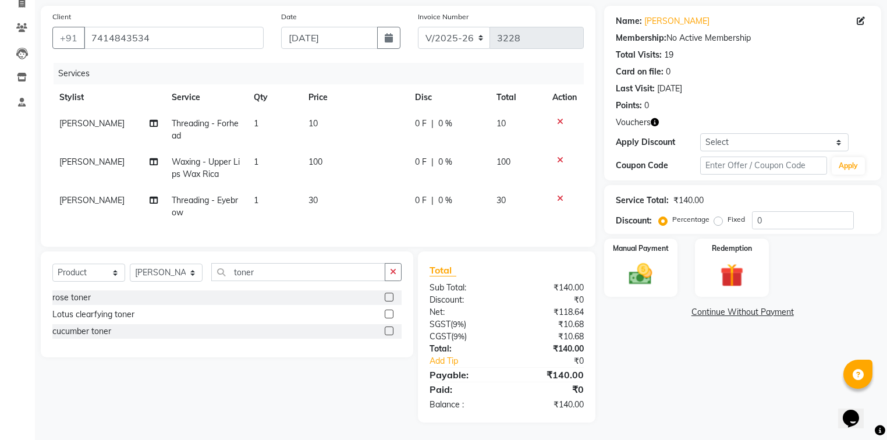
click at [387, 314] on label at bounding box center [389, 314] width 9 height 9
click at [387, 314] on input "checkbox" at bounding box center [389, 315] width 8 height 8
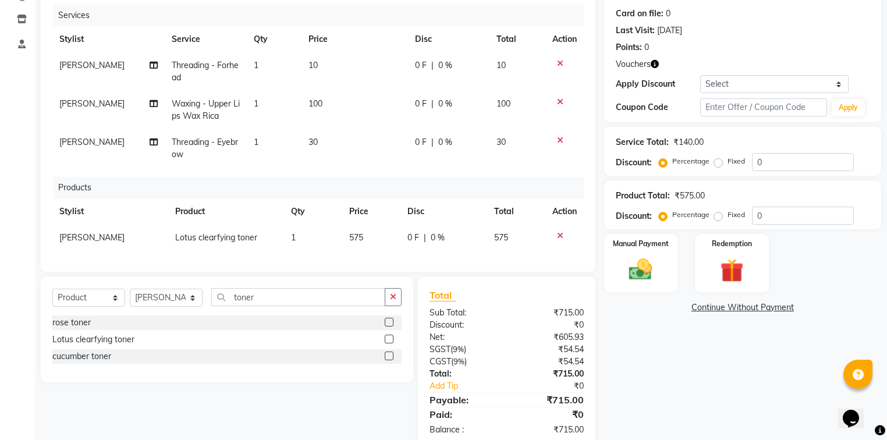
checkbox input "false"
click at [302, 306] on input "toner" at bounding box center [298, 297] width 174 height 18
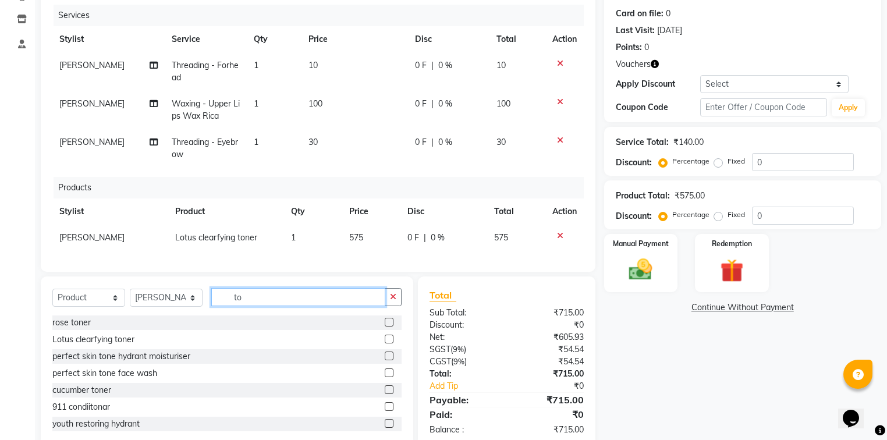
type input "t"
click at [250, 298] on input "serum" at bounding box center [298, 297] width 174 height 18
click at [273, 306] on input "serum" at bounding box center [298, 297] width 174 height 18
type input "s"
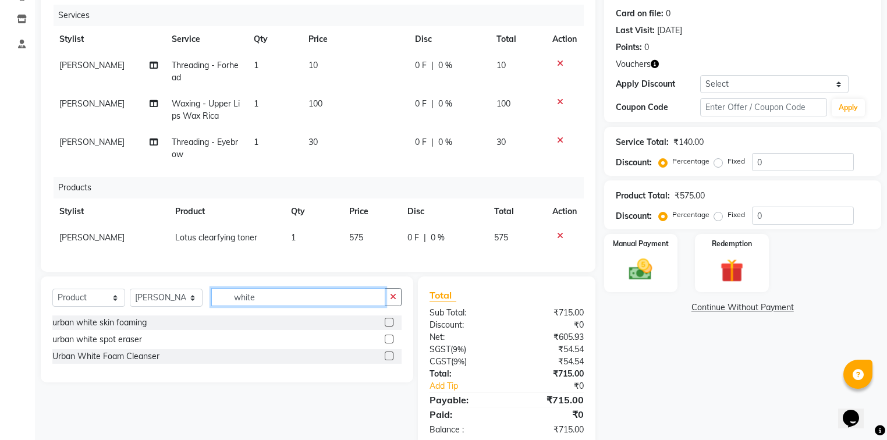
type input "white"
click at [390, 344] on label at bounding box center [389, 339] width 9 height 9
click at [390, 344] on input "checkbox" at bounding box center [389, 340] width 8 height 8
click at [390, 316] on div "Select Service Product Membership Package Voucher Prepaid Gift Card Select Styl…" at bounding box center [226, 301] width 349 height 27
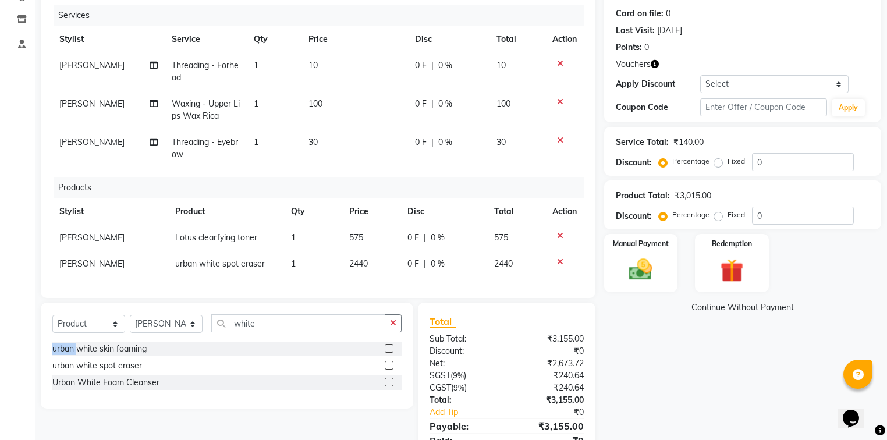
checkbox input "false"
click at [559, 261] on icon at bounding box center [560, 262] width 6 height 8
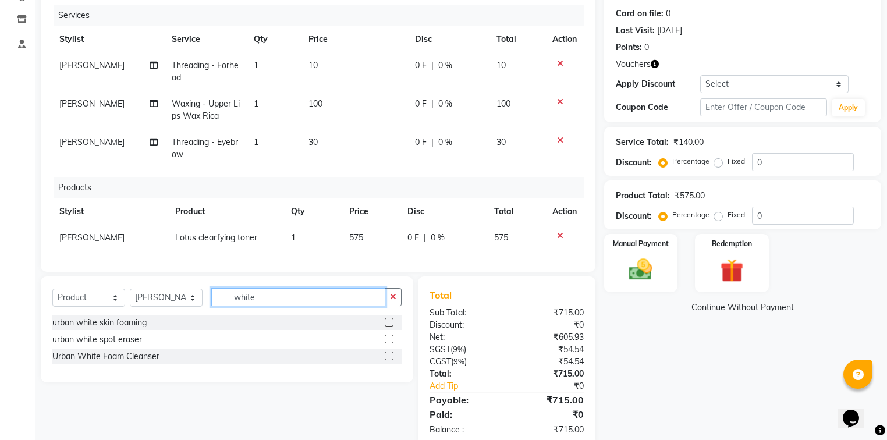
click at [293, 306] on input "white" at bounding box center [298, 297] width 174 height 18
type input "w"
type input "b"
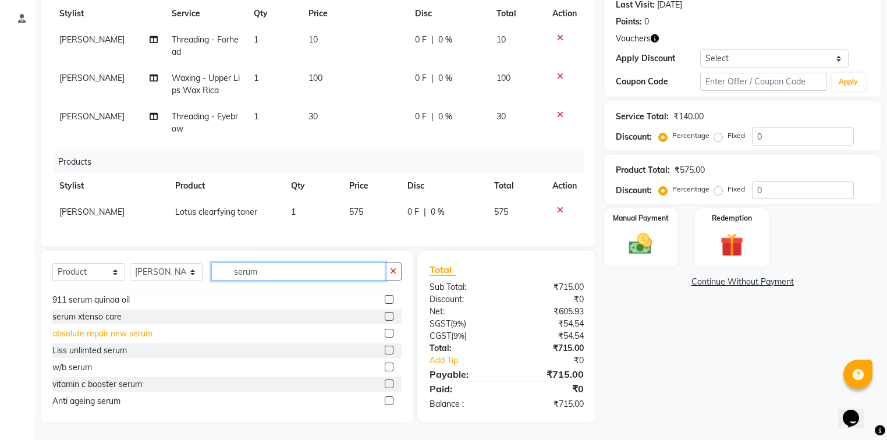
scroll to position [0, 0]
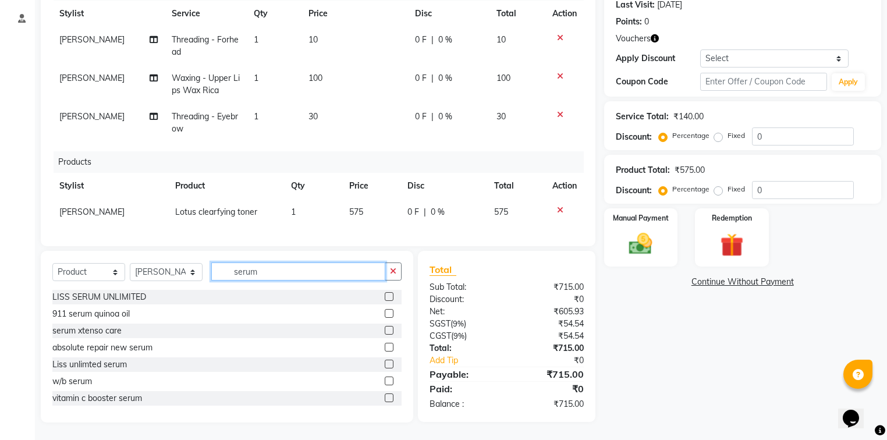
type input "serum"
click at [385, 296] on label at bounding box center [389, 296] width 9 height 9
click at [385, 296] on input "checkbox" at bounding box center [389, 297] width 8 height 8
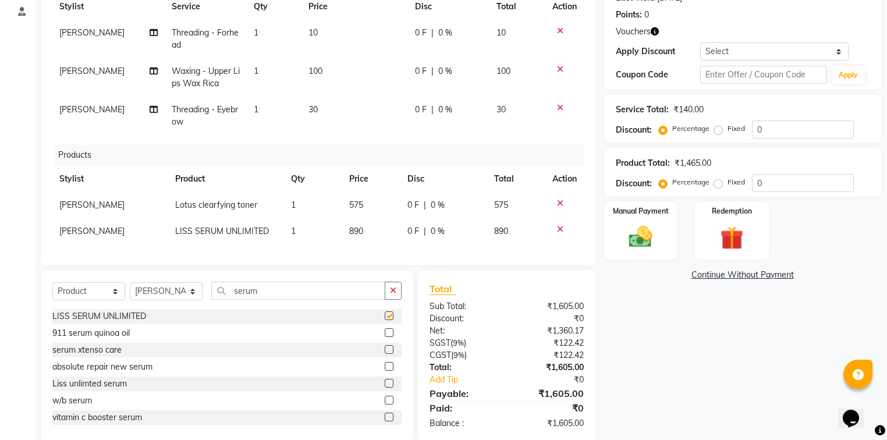
checkbox input "false"
click at [556, 228] on div at bounding box center [565, 229] width 24 height 8
click at [563, 232] on div at bounding box center [565, 229] width 24 height 8
click at [559, 230] on icon at bounding box center [560, 229] width 6 height 8
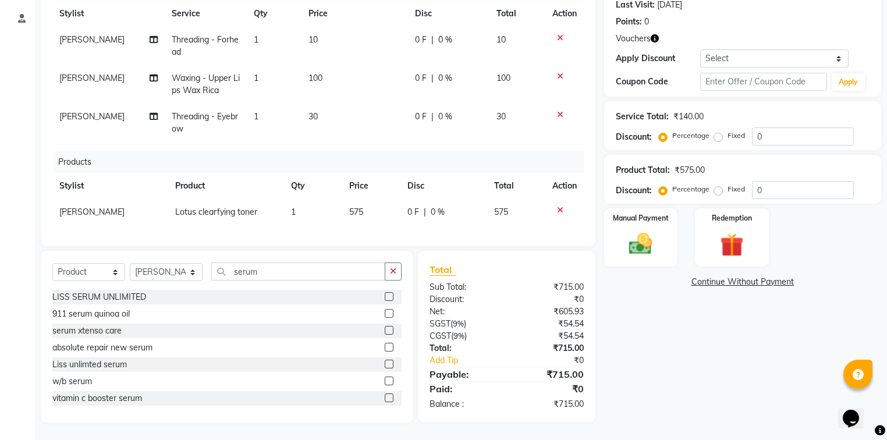
scroll to position [172, 0]
click at [273, 270] on input "serum" at bounding box center [298, 272] width 174 height 18
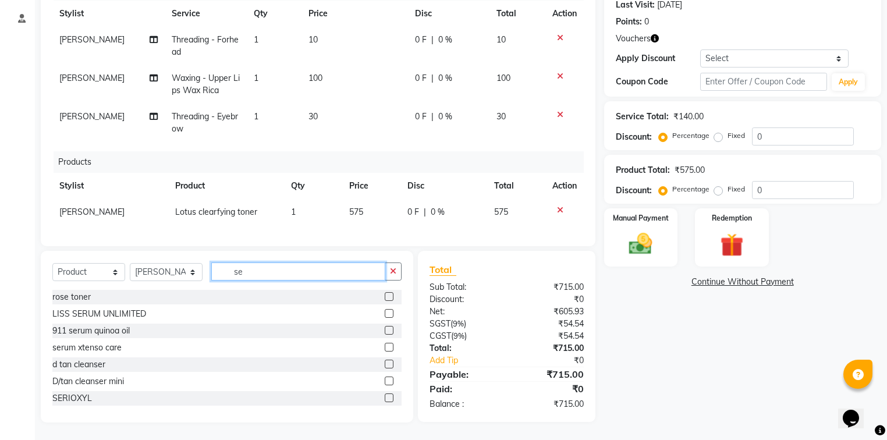
type input "s"
type input "w"
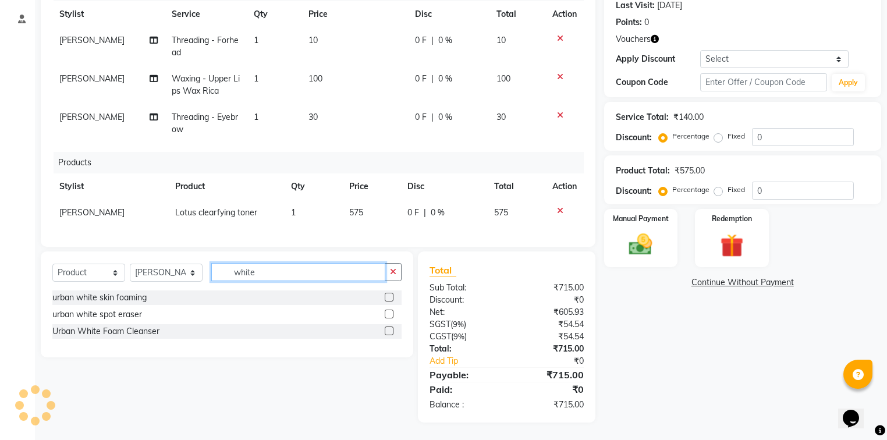
click at [289, 277] on input "white" at bounding box center [298, 272] width 174 height 18
type input "w"
click at [275, 270] on input "lotus" at bounding box center [298, 272] width 174 height 18
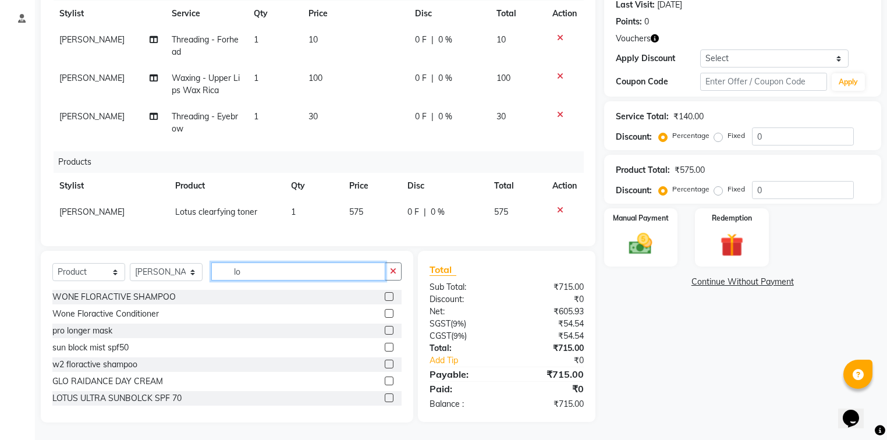
type input "l"
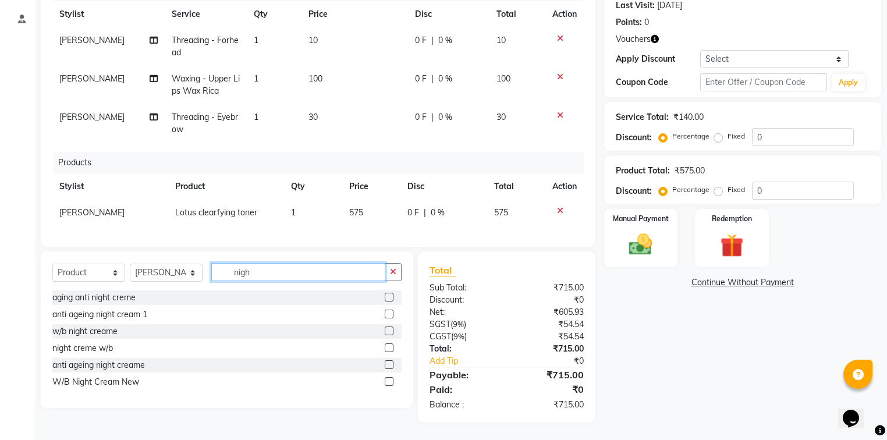
type input "nigh"
click at [389, 298] on label at bounding box center [389, 297] width 9 height 9
click at [389, 298] on input "checkbox" at bounding box center [389, 298] width 8 height 8
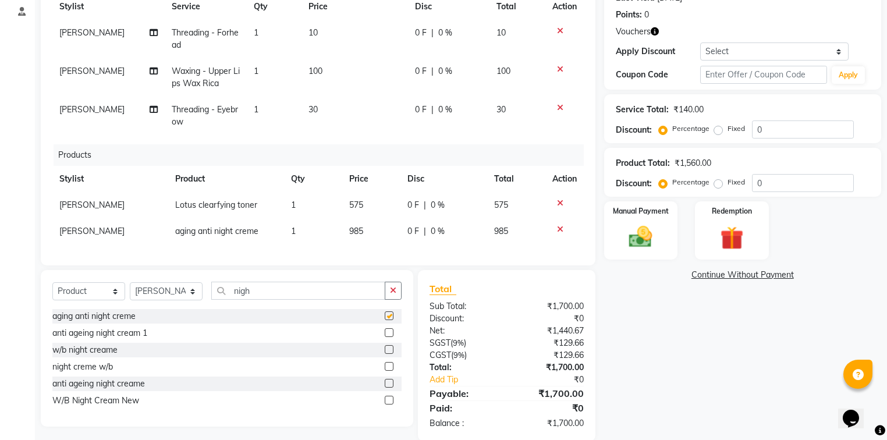
checkbox input "false"
click at [560, 228] on icon at bounding box center [560, 229] width 6 height 8
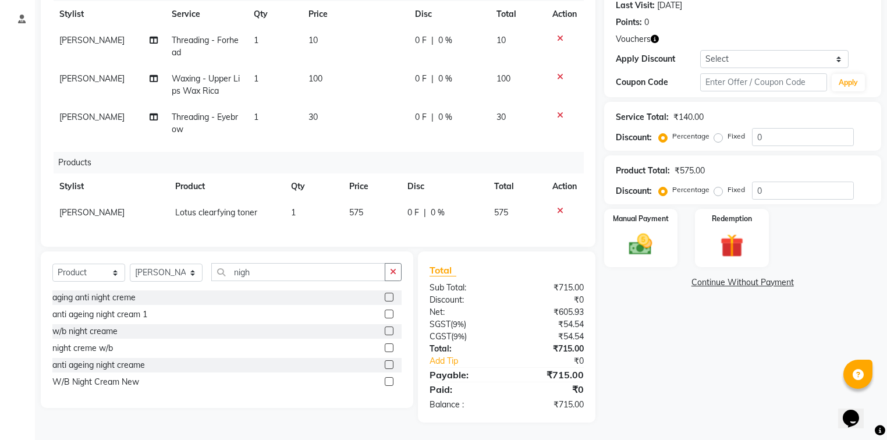
click at [391, 314] on label at bounding box center [389, 314] width 9 height 9
click at [391, 314] on input "checkbox" at bounding box center [389, 315] width 8 height 8
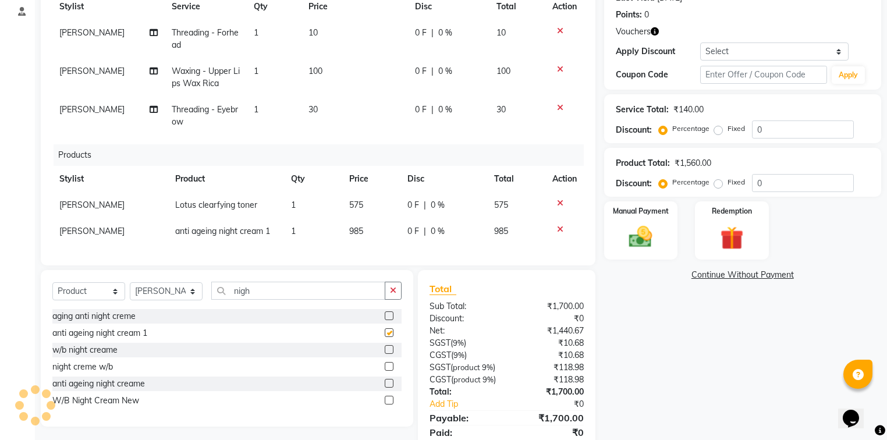
checkbox input "false"
click at [558, 228] on icon at bounding box center [560, 229] width 6 height 8
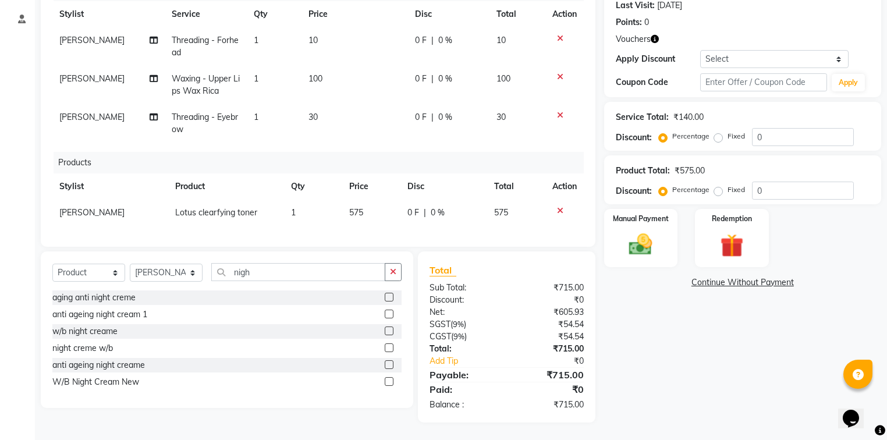
click at [385, 331] on label at bounding box center [389, 331] width 9 height 9
click at [385, 331] on input "checkbox" at bounding box center [389, 332] width 8 height 8
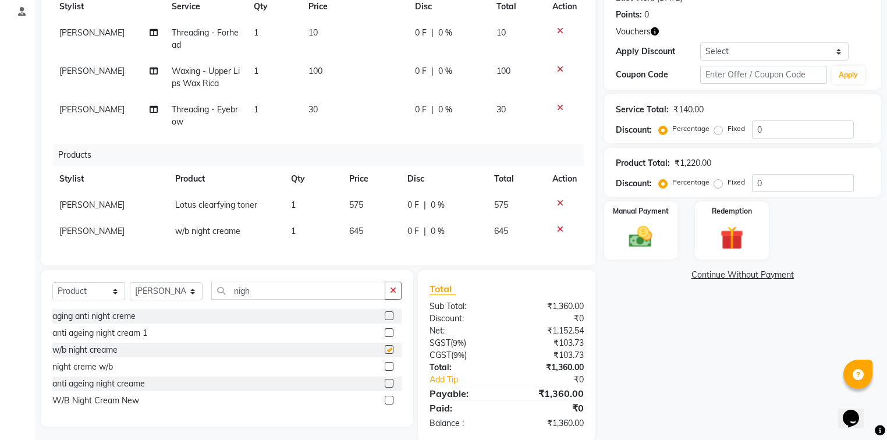
checkbox input "false"
click at [563, 227] on div at bounding box center [565, 229] width 24 height 8
click at [390, 371] on label at bounding box center [389, 366] width 9 height 9
click at [390, 371] on input "checkbox" at bounding box center [389, 367] width 8 height 8
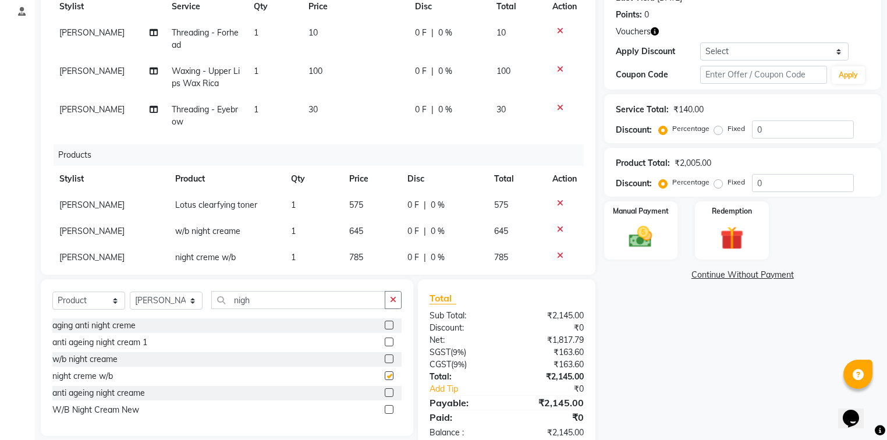
checkbox input "false"
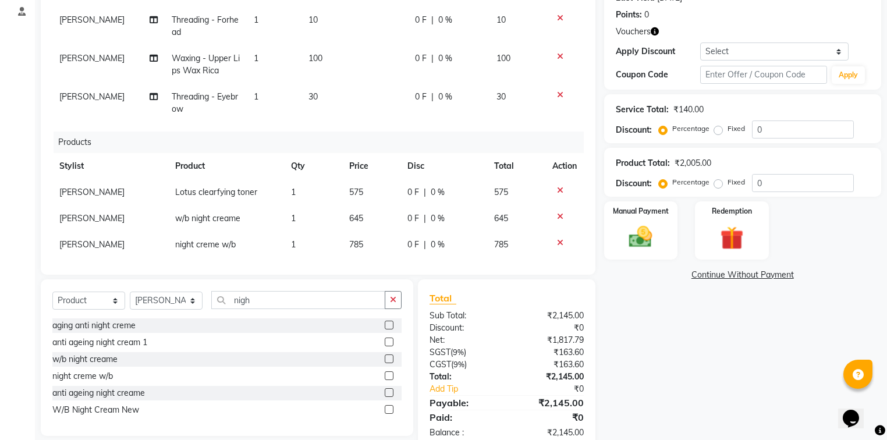
scroll to position [23, 0]
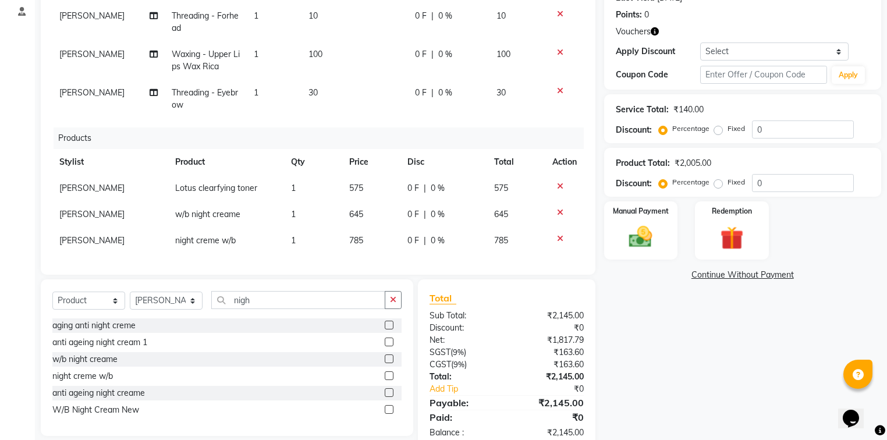
click at [557, 208] on icon at bounding box center [560, 212] width 6 height 8
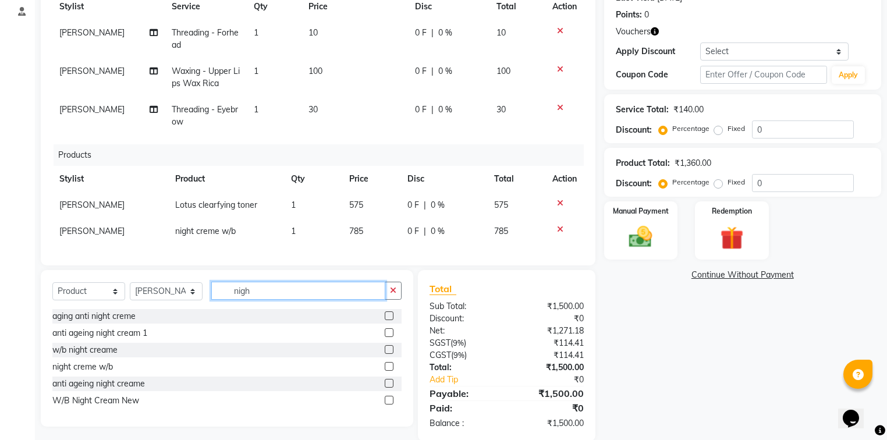
click at [259, 299] on input "nigh" at bounding box center [298, 291] width 174 height 18
type input "n"
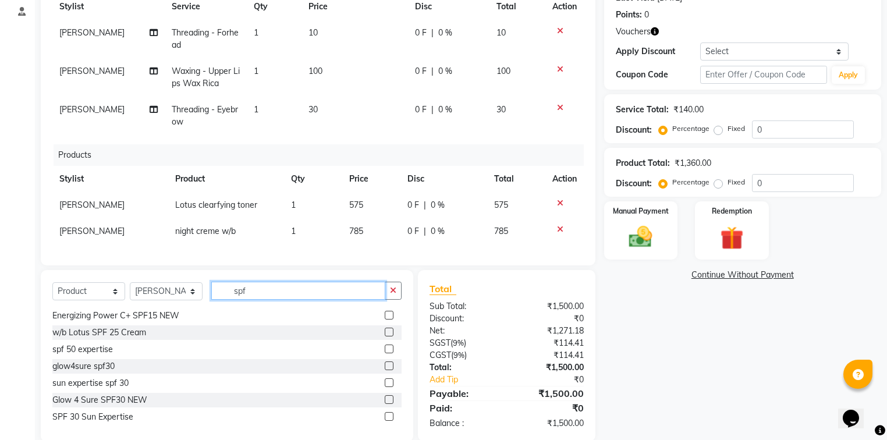
scroll to position [86, 0]
type input "spf"
click at [385, 335] on label at bounding box center [389, 331] width 9 height 9
click at [385, 335] on input "checkbox" at bounding box center [389, 332] width 8 height 8
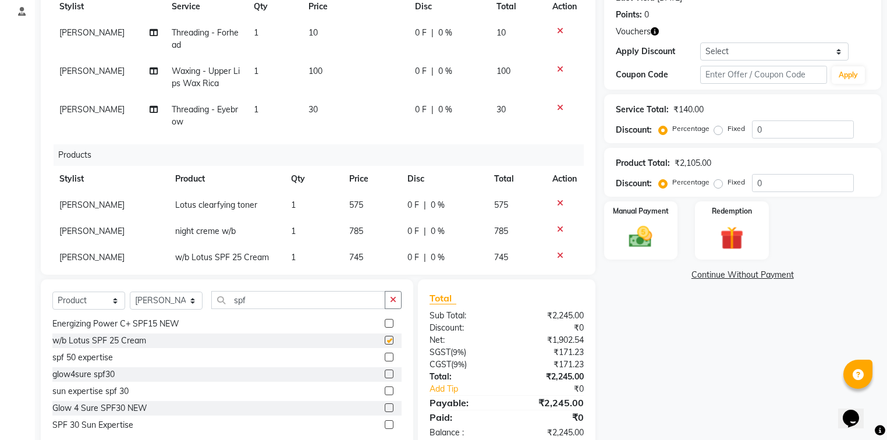
checkbox input "false"
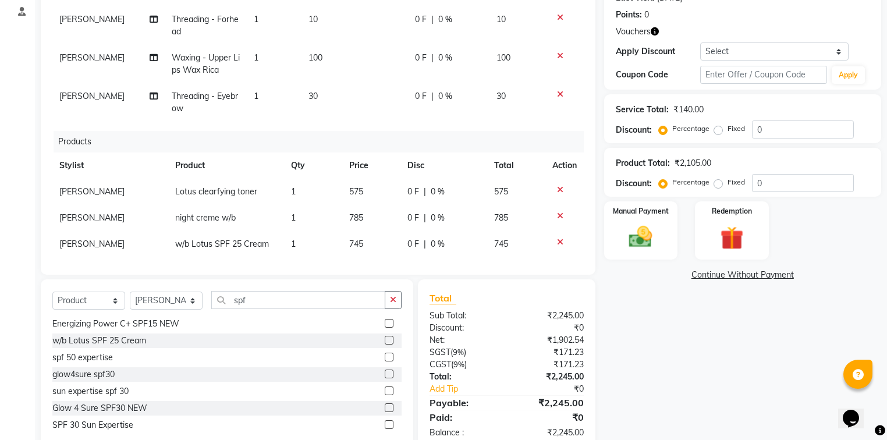
scroll to position [23, 0]
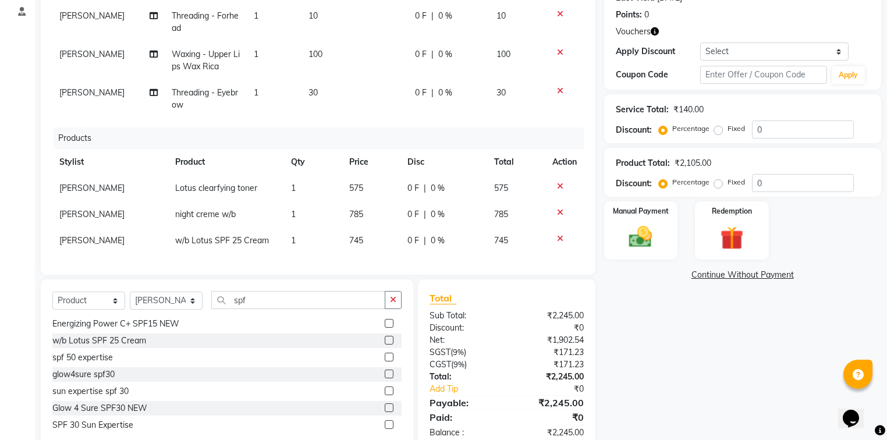
click at [557, 235] on icon at bounding box center [560, 239] width 6 height 8
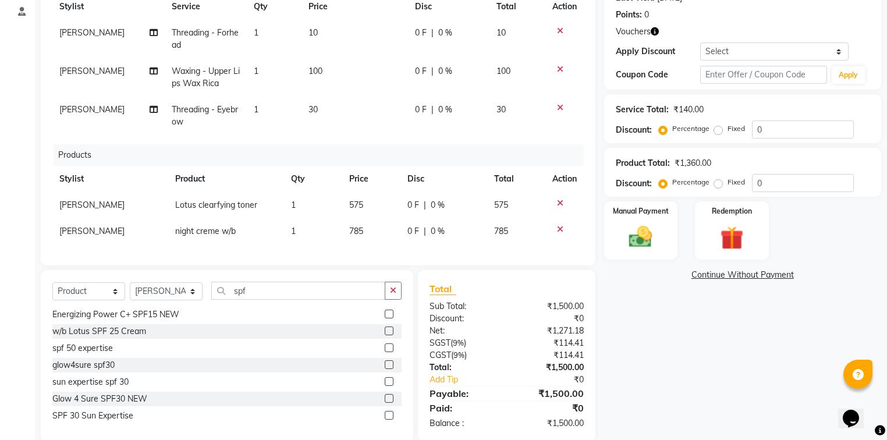
click at [385, 386] on label at bounding box center [389, 381] width 9 height 9
click at [385, 386] on input "checkbox" at bounding box center [389, 382] width 8 height 8
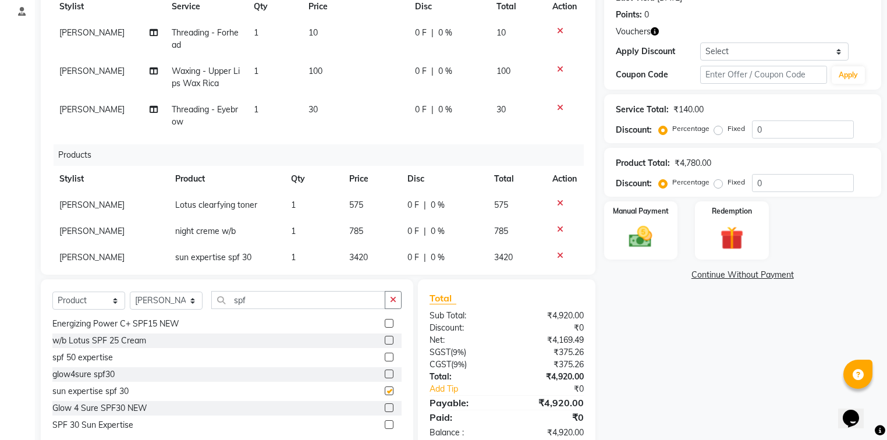
checkbox input "false"
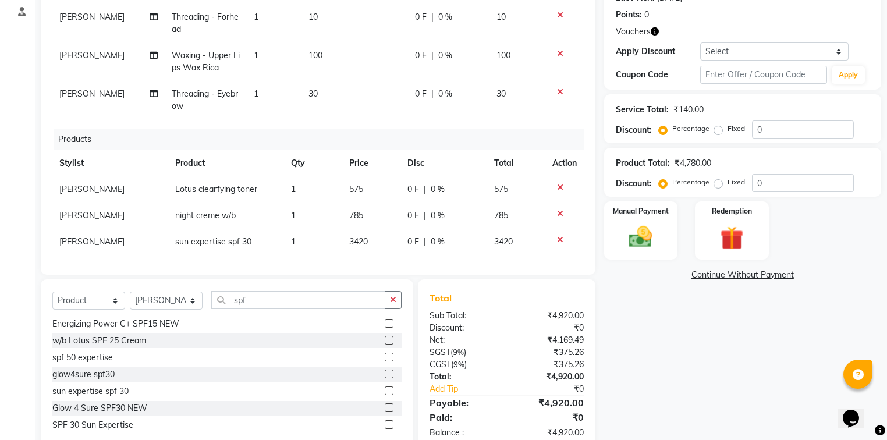
scroll to position [23, 0]
click at [557, 235] on icon at bounding box center [560, 239] width 6 height 8
click at [550, 228] on td at bounding box center [565, 214] width 38 height 26
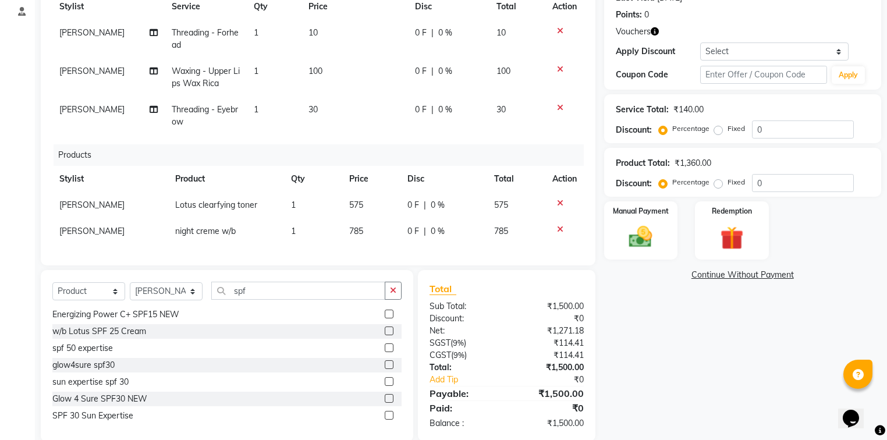
click at [385, 335] on label at bounding box center [389, 331] width 9 height 9
click at [385, 335] on input "checkbox" at bounding box center [389, 332] width 8 height 8
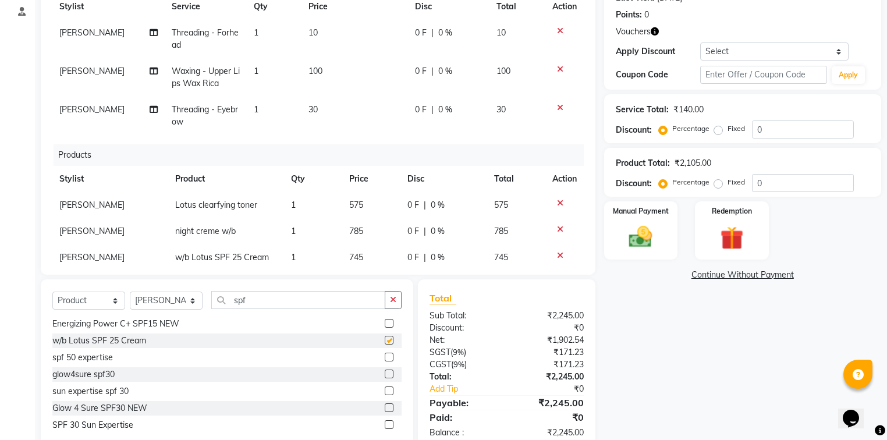
checkbox input "false"
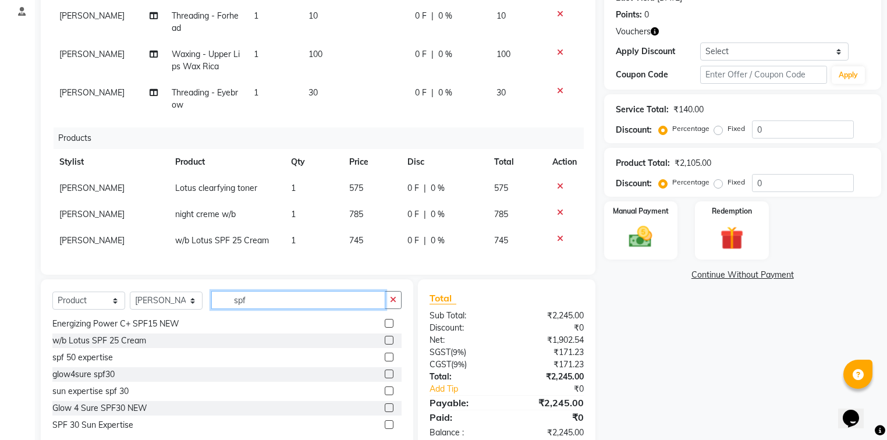
click at [294, 303] on input "spf" at bounding box center [298, 300] width 174 height 18
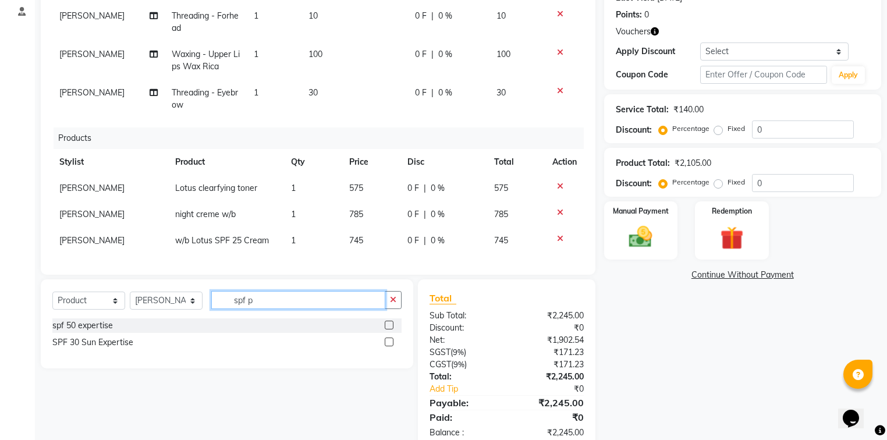
scroll to position [0, 0]
type input "spf"
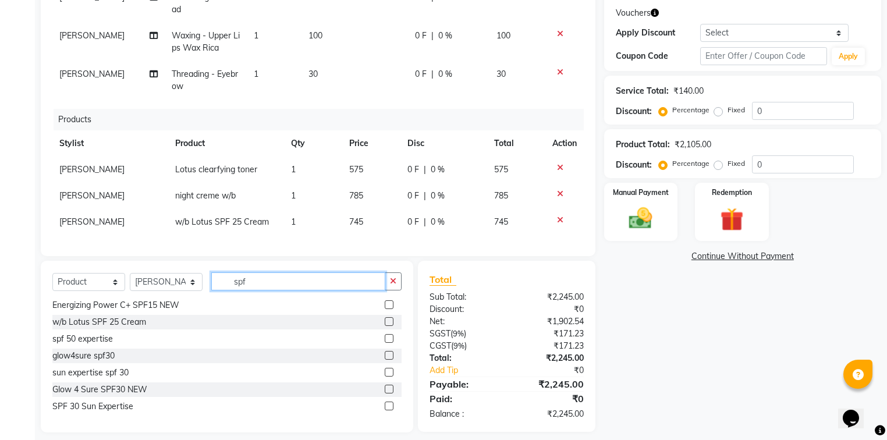
scroll to position [201, 0]
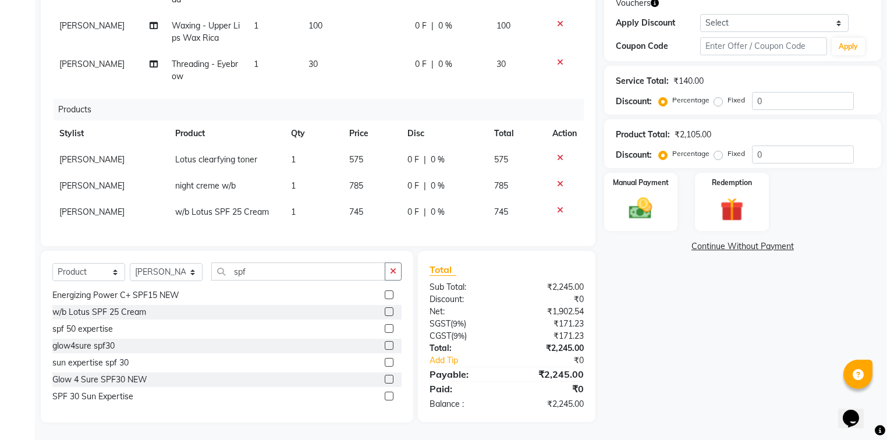
click at [385, 380] on label at bounding box center [389, 379] width 9 height 9
click at [385, 380] on input "checkbox" at bounding box center [389, 380] width 8 height 8
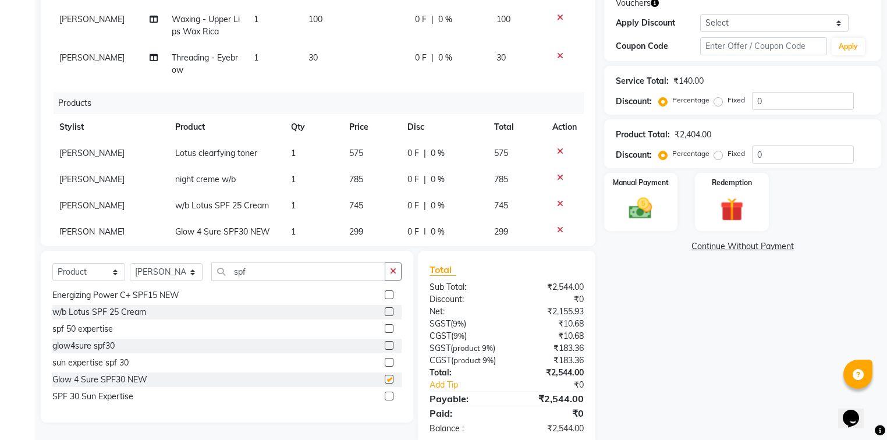
checkbox input "false"
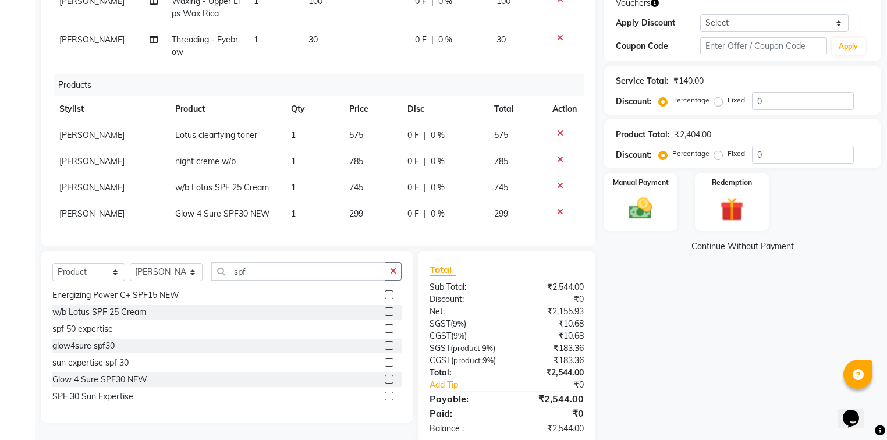
scroll to position [50, 0]
click at [557, 206] on icon at bounding box center [560, 210] width 6 height 8
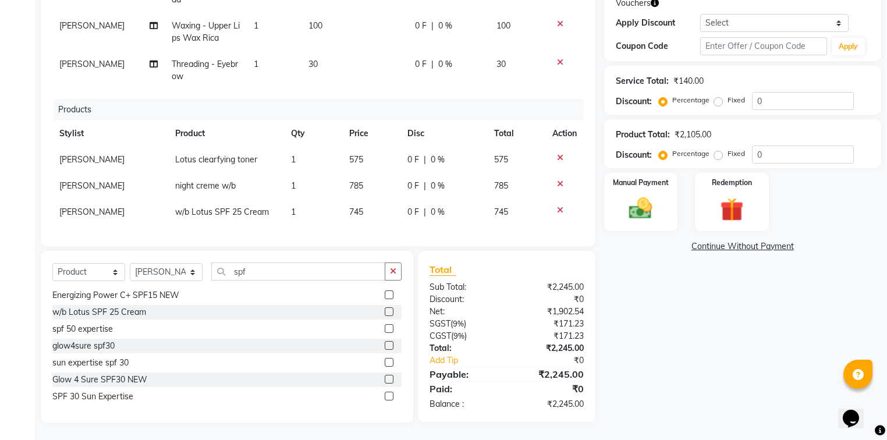
scroll to position [23, 0]
click at [355, 207] on span "745" at bounding box center [356, 212] width 14 height 10
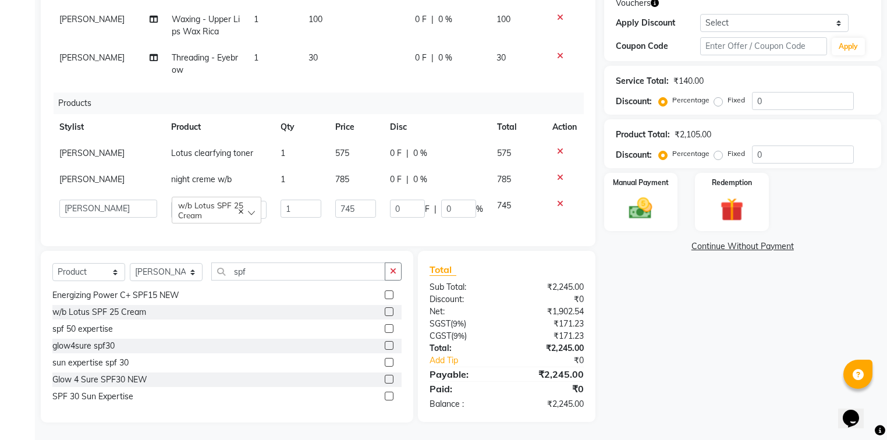
scroll to position [32, 0]
click at [354, 200] on input "745" at bounding box center [355, 208] width 41 height 18
type input "785"
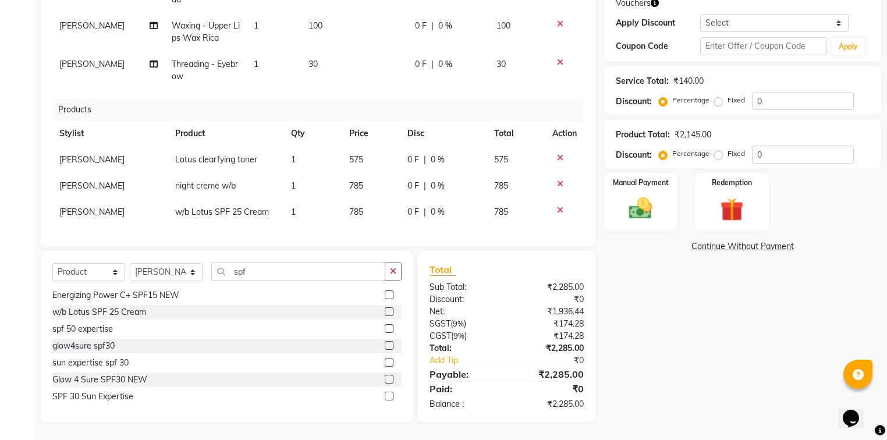
scroll to position [23, 0]
click at [624, 298] on div "Name: [PERSON_NAME] Membership: No Active Membership Total Visits: 19 Card on f…" at bounding box center [747, 154] width 286 height 536
click at [264, 273] on input "spf" at bounding box center [298, 272] width 174 height 18
type input "s"
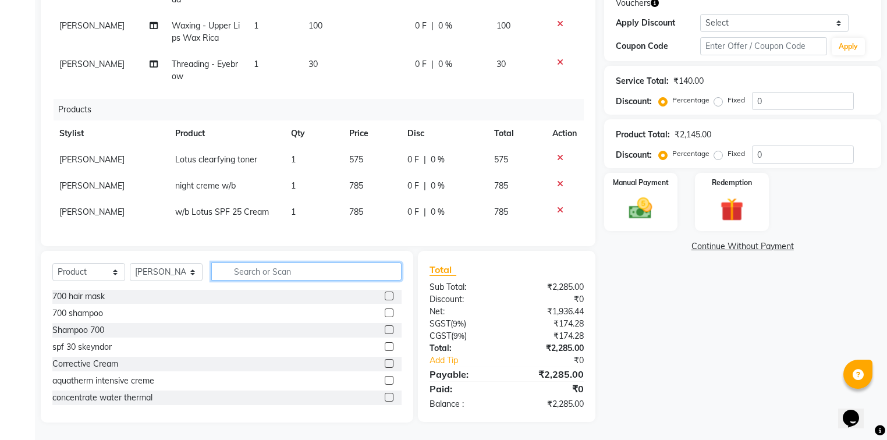
scroll to position [242, 0]
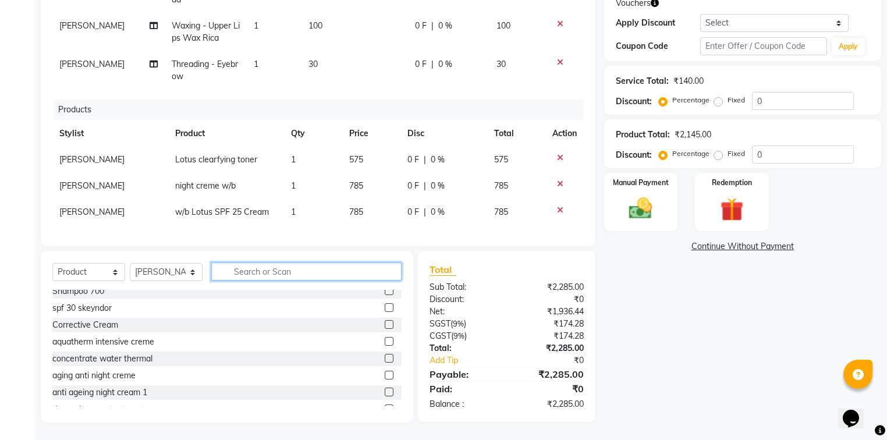
click at [238, 274] on input "text" at bounding box center [306, 272] width 190 height 18
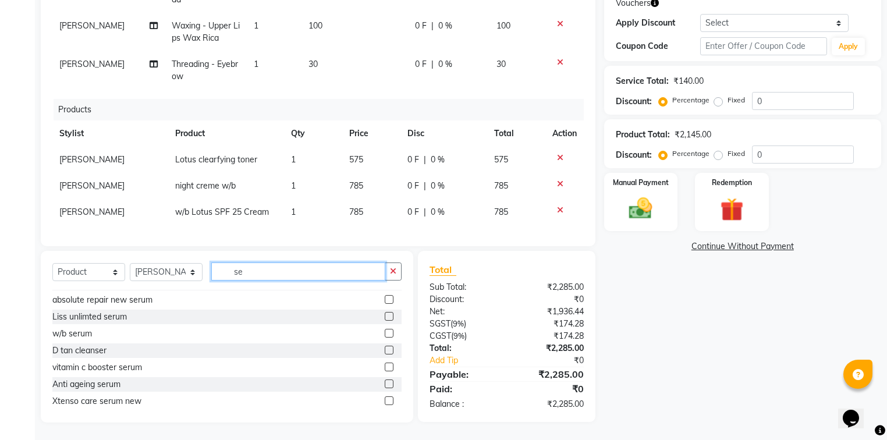
scroll to position [123, 0]
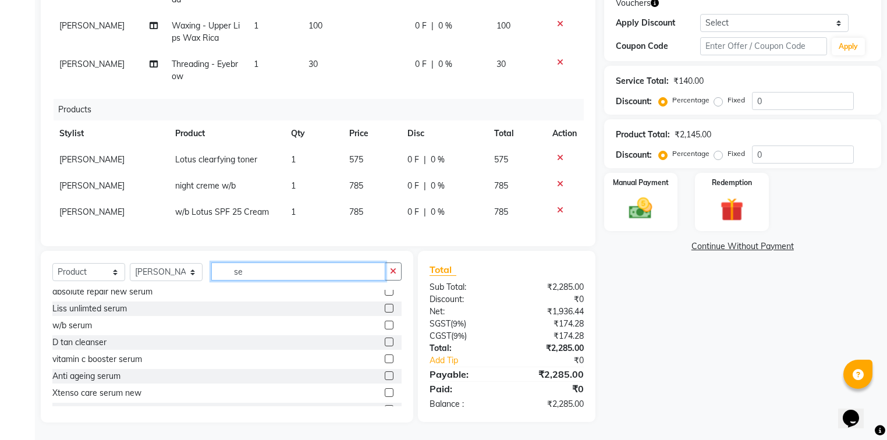
type input "se"
click at [385, 325] on label at bounding box center [389, 325] width 9 height 9
click at [385, 325] on input "checkbox" at bounding box center [389, 326] width 8 height 8
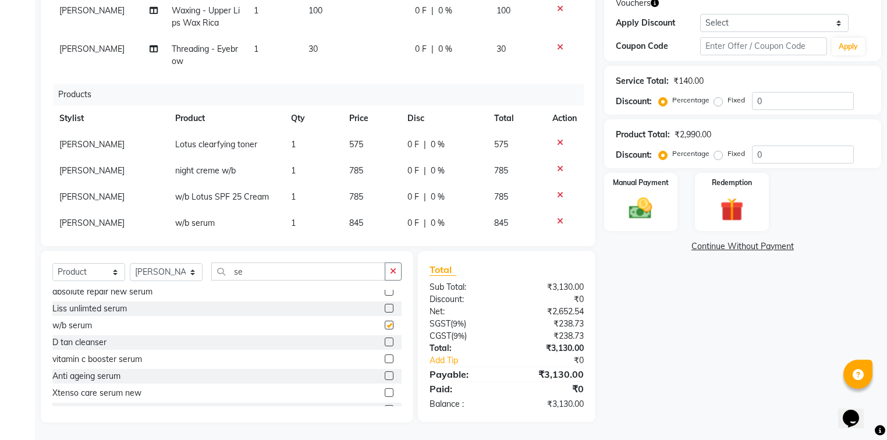
checkbox input "false"
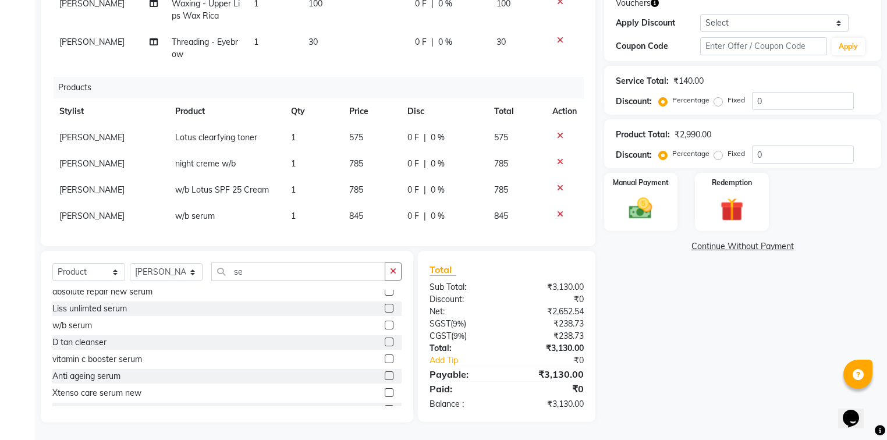
scroll to position [50, 0]
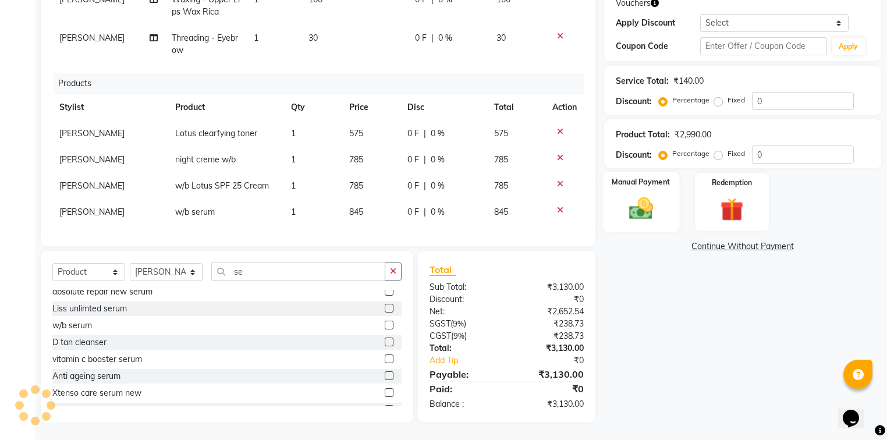
click at [650, 206] on img at bounding box center [641, 209] width 40 height 28
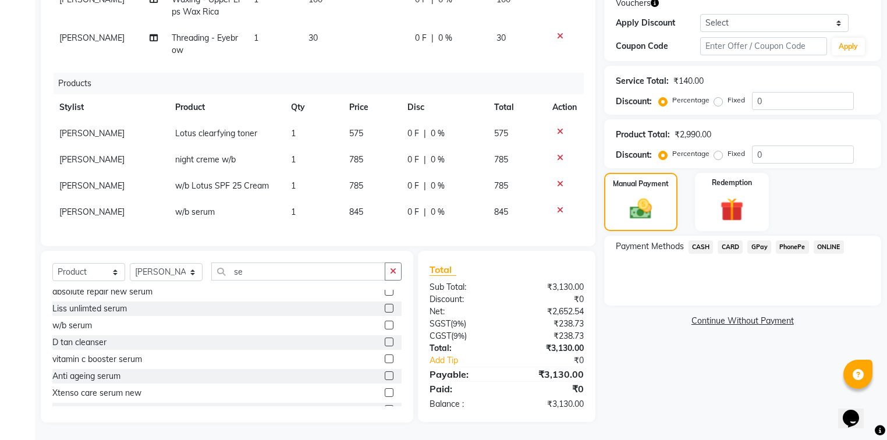
click at [726, 245] on span "CARD" at bounding box center [730, 246] width 25 height 13
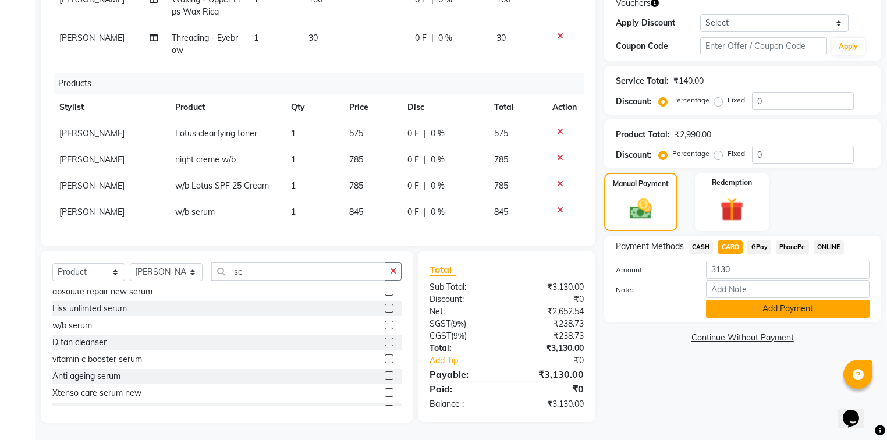
click at [740, 308] on button "Add Payment" at bounding box center [788, 309] width 164 height 18
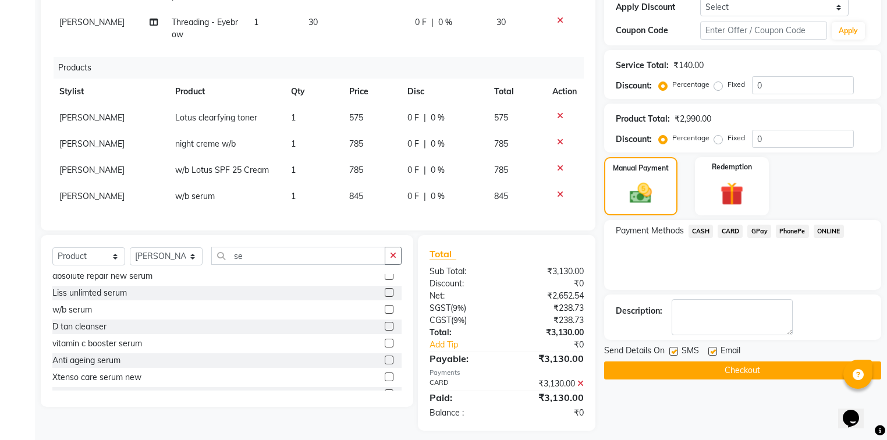
scroll to position [225, 0]
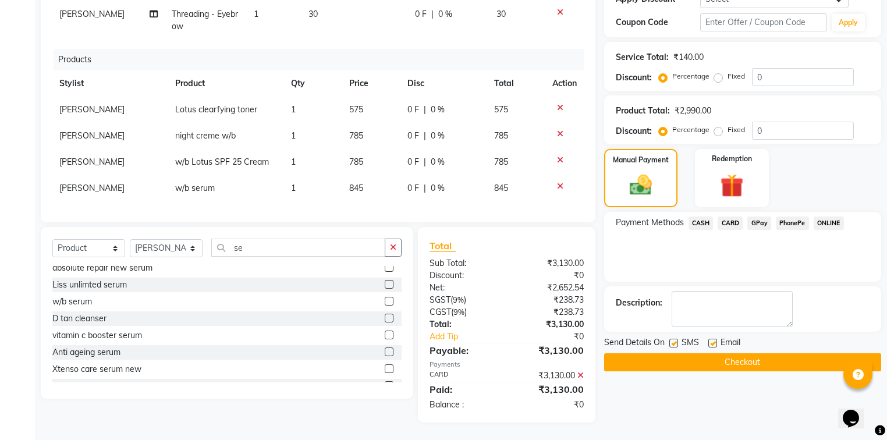
click at [707, 362] on button "Checkout" at bounding box center [742, 362] width 277 height 18
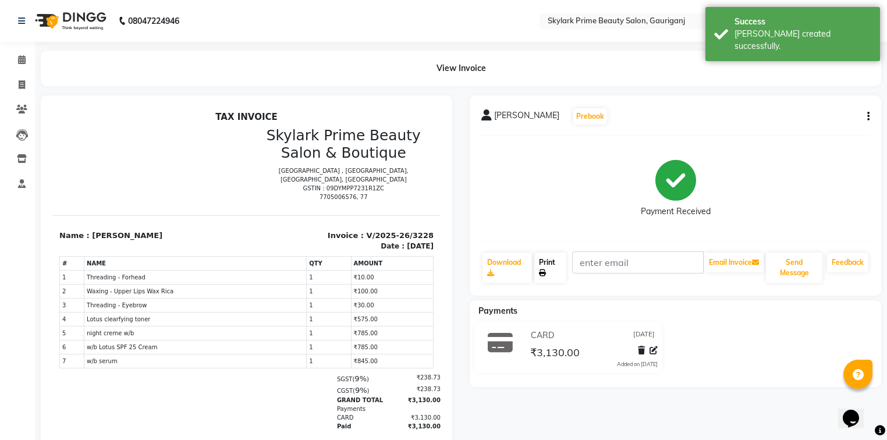
click at [552, 260] on link "Print" at bounding box center [551, 268] width 32 height 30
drag, startPoint x: 26, startPoint y: 63, endPoint x: 44, endPoint y: 41, distance: 28.6
click at [26, 63] on span at bounding box center [22, 60] width 20 height 13
